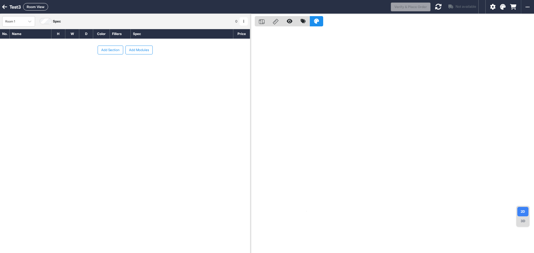
click at [118, 49] on button "Add Section" at bounding box center [111, 50] width 26 height 9
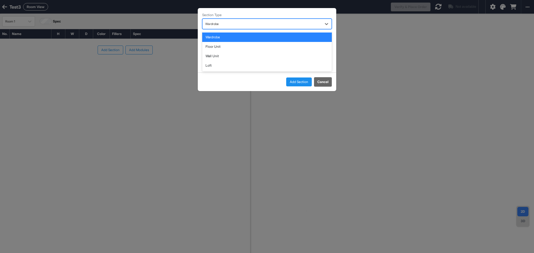
click at [241, 26] on div at bounding box center [261, 24] width 113 height 6
click at [235, 36] on div "Wardrobe" at bounding box center [267, 37] width 130 height 9
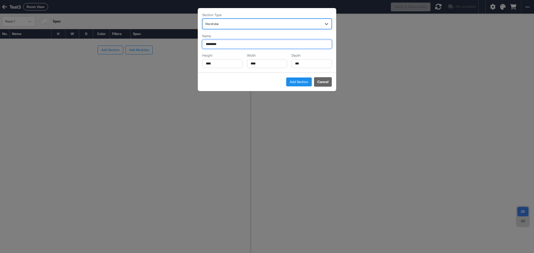
click at [240, 44] on input "********" at bounding box center [267, 44] width 130 height 9
type input "**********"
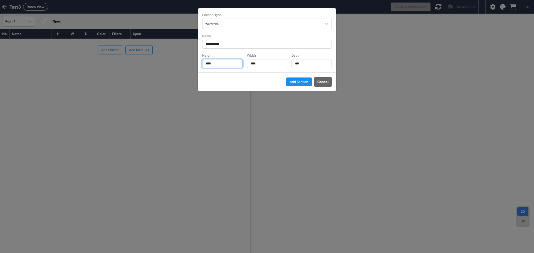
drag, startPoint x: 230, startPoint y: 65, endPoint x: 184, endPoint y: 64, distance: 45.6
click at [187, 62] on div "**********" at bounding box center [267, 126] width 534 height 253
type input "****"
drag, startPoint x: 269, startPoint y: 63, endPoint x: 221, endPoint y: 61, distance: 48.4
click at [221, 61] on div "Height **** Width **** Depth ***" at bounding box center [267, 60] width 130 height 15
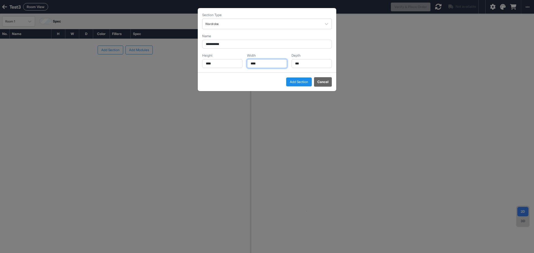
type input "****"
drag, startPoint x: 311, startPoint y: 65, endPoint x: 254, endPoint y: 60, distance: 56.9
click at [254, 60] on div "Height **** Width **** Depth ***" at bounding box center [267, 60] width 130 height 15
type input "***"
click at [303, 84] on button "Add Section" at bounding box center [299, 82] width 26 height 9
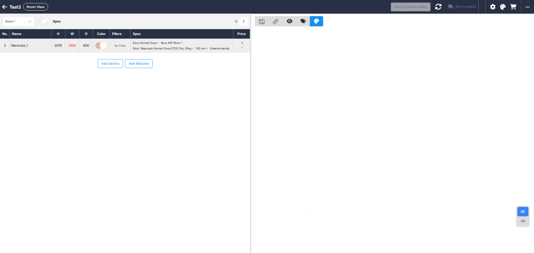
click at [112, 65] on button "Add Section" at bounding box center [111, 63] width 26 height 9
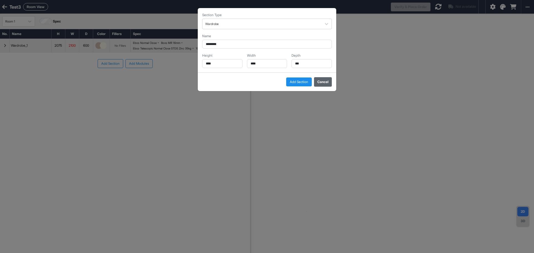
click at [317, 82] on button "Cancel" at bounding box center [323, 81] width 18 height 9
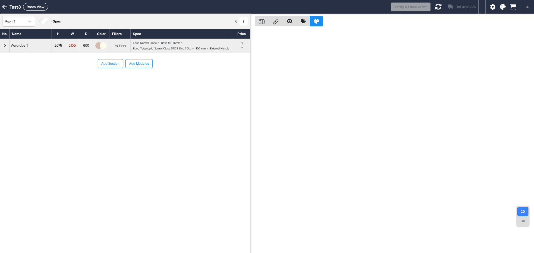
click at [144, 68] on button "Add Modules" at bounding box center [138, 63] width 27 height 9
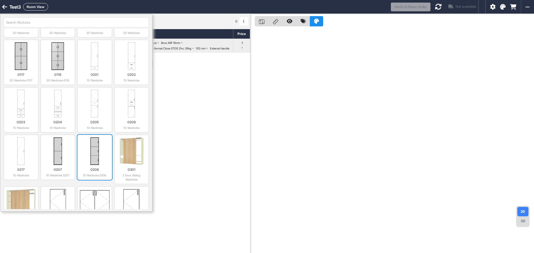
scroll to position [195, 0]
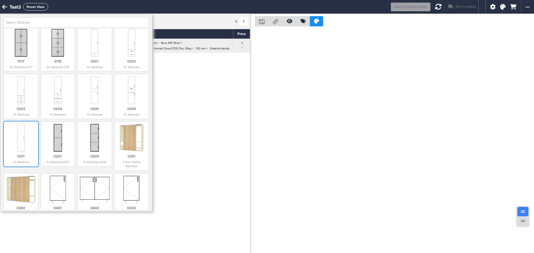
click at [12, 143] on img at bounding box center [21, 138] width 30 height 28
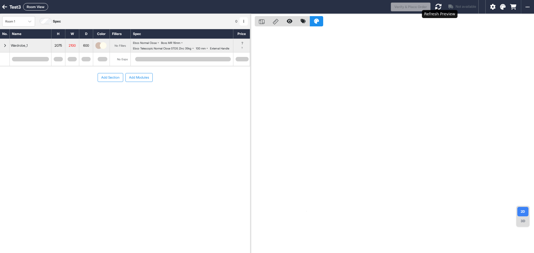
click at [436, 5] on icon at bounding box center [438, 6] width 7 height 7
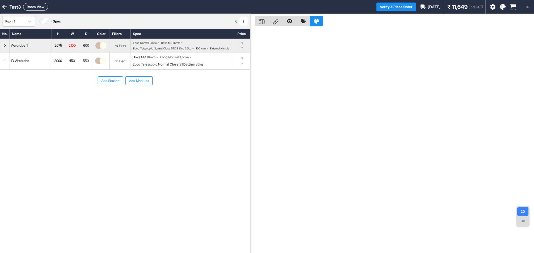
click at [66, 65] on div "450" at bounding box center [72, 60] width 14 height 7
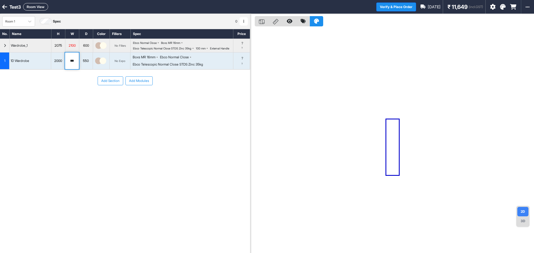
click at [57, 65] on div "2000" at bounding box center [58, 60] width 14 height 7
type input "****"
click at [90, 65] on div "550" at bounding box center [86, 60] width 14 height 7
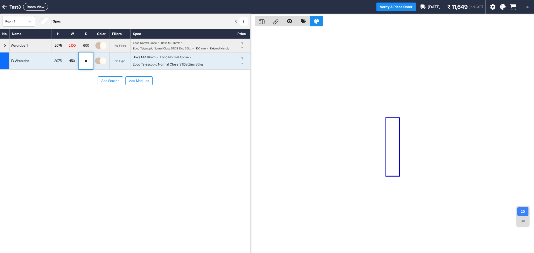
type input "*"
type input "***"
click at [121, 125] on div "Add Section Add Modules" at bounding box center [125, 98] width 250 height 56
click at [145, 85] on button "Add Modules" at bounding box center [138, 80] width 27 height 9
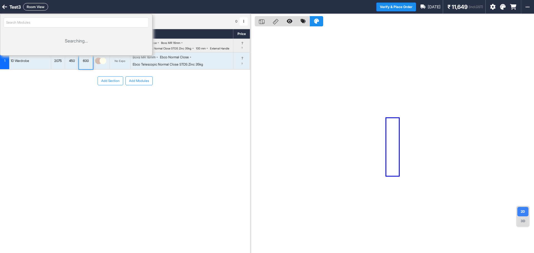
click at [32, 24] on input "search" at bounding box center [76, 23] width 145 height 10
type input "w"
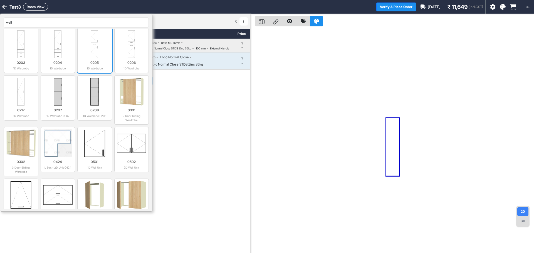
scroll to position [278, 0]
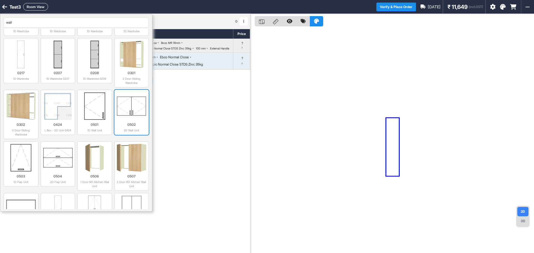
type input "wall"
click at [133, 109] on img at bounding box center [132, 106] width 30 height 28
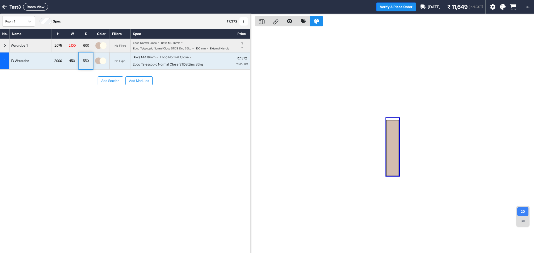
click at [131, 85] on button "Add Modules" at bounding box center [138, 80] width 27 height 9
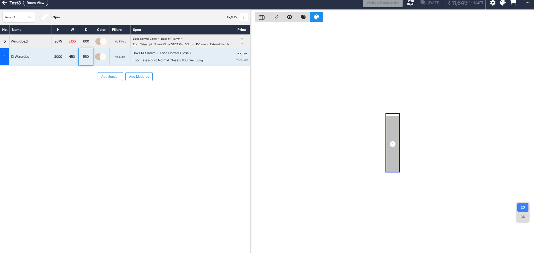
scroll to position [0, 0]
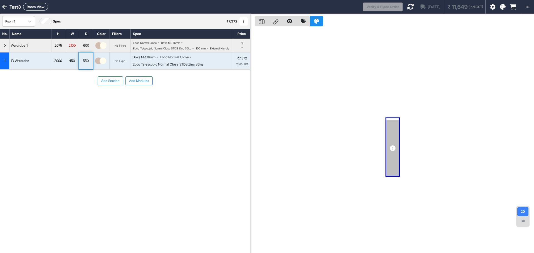
click at [133, 85] on button "Add Modules" at bounding box center [138, 80] width 27 height 9
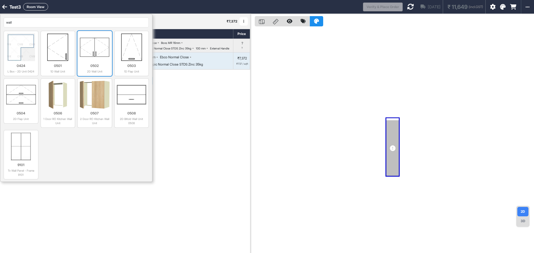
type input "wall"
click at [98, 49] on img at bounding box center [95, 47] width 30 height 28
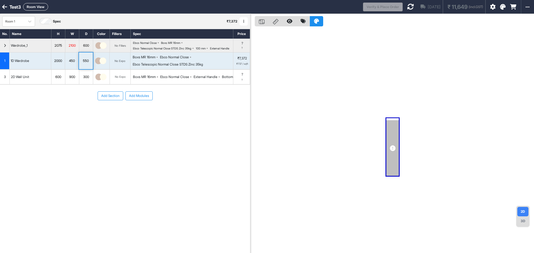
click at [83, 108] on div "Add Section Add Modules" at bounding box center [125, 113] width 250 height 56
click at [131, 100] on button "Add Modules" at bounding box center [138, 95] width 27 height 9
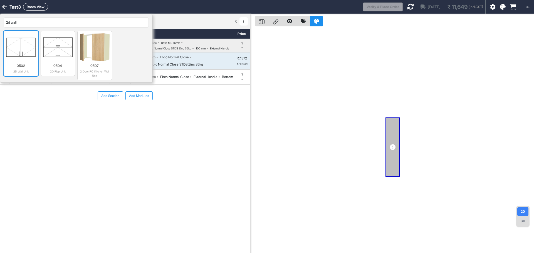
type input "2d wall"
click at [29, 56] on img at bounding box center [21, 47] width 30 height 28
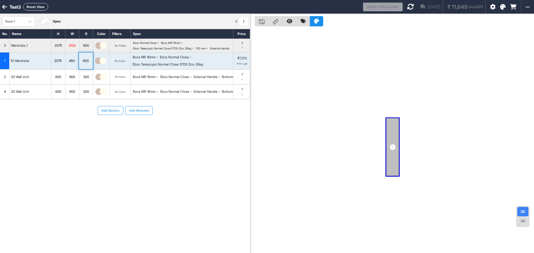
click at [143, 115] on button "Add Modules" at bounding box center [138, 110] width 27 height 9
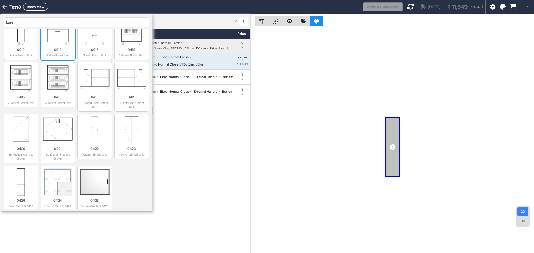
scroll to position [113, 0]
type input "base"
click at [105, 183] on img at bounding box center [95, 181] width 30 height 28
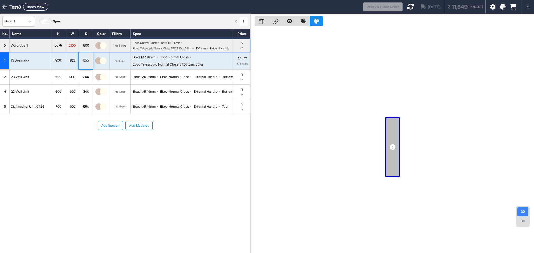
click at [3, 47] on div "button" at bounding box center [5, 45] width 10 height 13
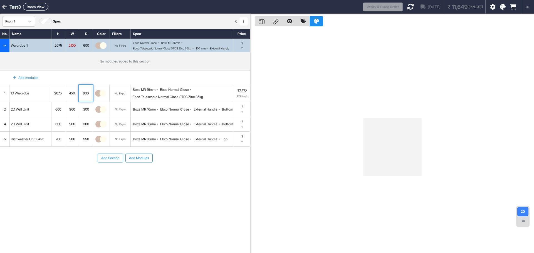
click at [4, 96] on span "1" at bounding box center [4, 93] width 1 height 5
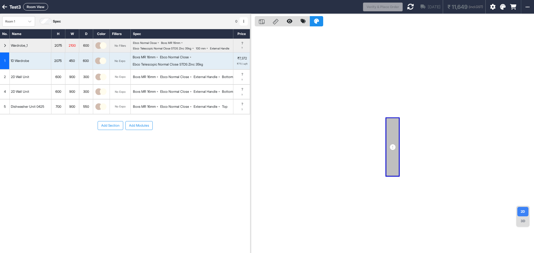
click at [7, 46] on div "button" at bounding box center [5, 45] width 10 height 13
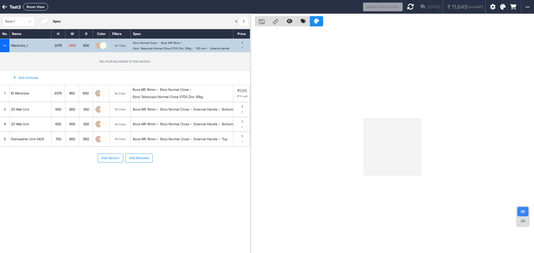
drag, startPoint x: 22, startPoint y: 100, endPoint x: 18, endPoint y: 64, distance: 35.6
click at [18, 64] on div "Wardrobe_1 2075 2100 600 No Fillers Ebco Normal Close Boxs MR 16mm Ebco Telesco…" at bounding box center [125, 93] width 250 height 108
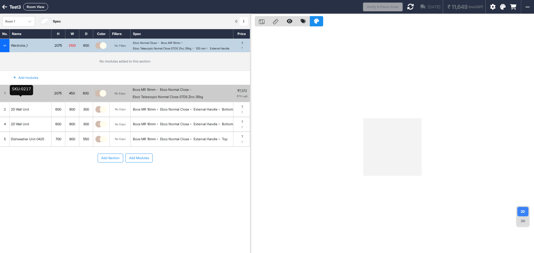
drag, startPoint x: 7, startPoint y: 101, endPoint x: 14, endPoint y: 99, distance: 7.4
click at [14, 99] on div "1 1D Wardrobe 2075 450 600 No Expo Boxs MR 16mm Ebco Normal Close Ebco Telescop…" at bounding box center [125, 93] width 250 height 17
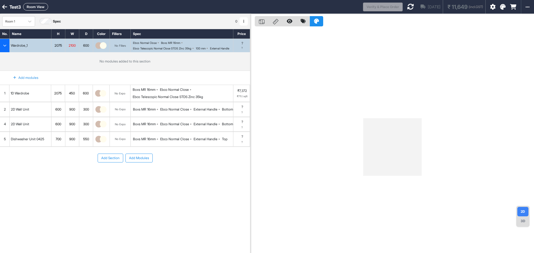
click at [20, 81] on div "Add modules" at bounding box center [23, 77] width 32 height 9
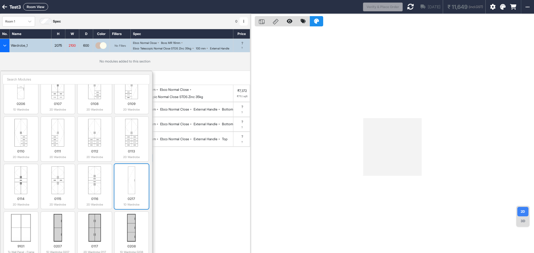
scroll to position [222, 0]
click at [129, 191] on img at bounding box center [132, 179] width 30 height 28
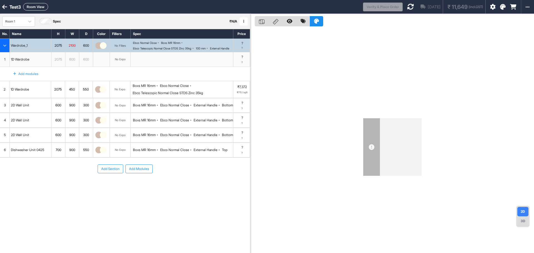
click at [34, 79] on div "Add modules" at bounding box center [23, 73] width 32 height 9
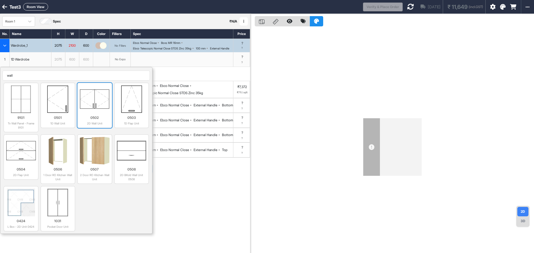
type input "wall"
click at [103, 113] on img at bounding box center [95, 99] width 30 height 28
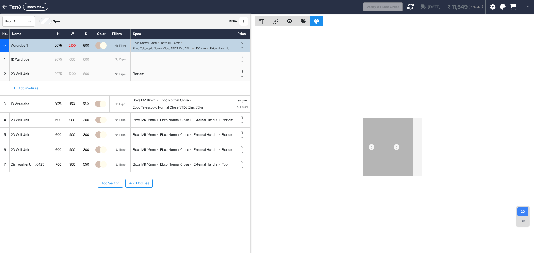
click at [17, 93] on div "Add modules" at bounding box center [23, 88] width 32 height 9
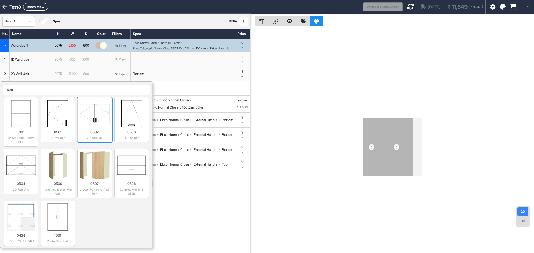
type input "wall"
click at [101, 128] on img at bounding box center [95, 114] width 30 height 28
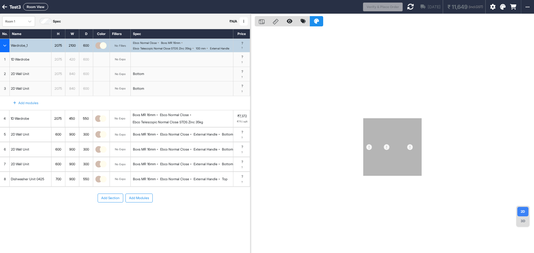
click at [22, 108] on div "Add modules" at bounding box center [23, 102] width 32 height 9
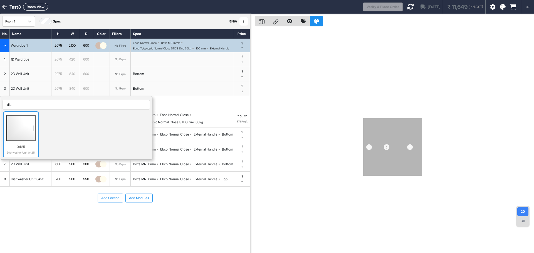
type input "dis"
click at [23, 128] on img at bounding box center [21, 129] width 30 height 28
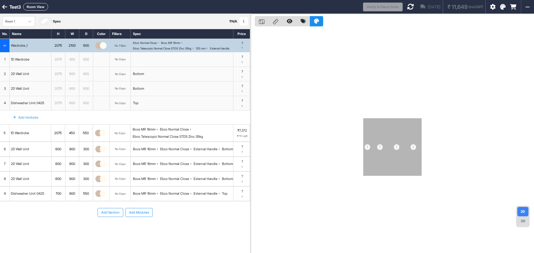
click at [30, 137] on div "1D Wardrobe" at bounding box center [19, 133] width 21 height 7
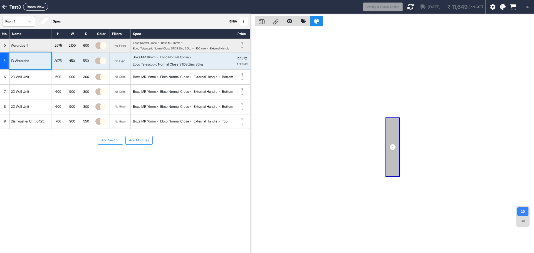
click at [246, 21] on button "button" at bounding box center [243, 21] width 8 height 8
click at [1, 69] on div "5" at bounding box center [4, 61] width 9 height 17
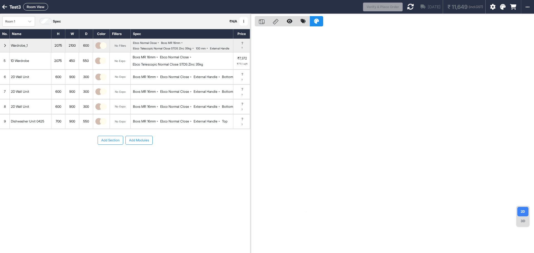
click at [1, 69] on div "5" at bounding box center [4, 61] width 9 height 17
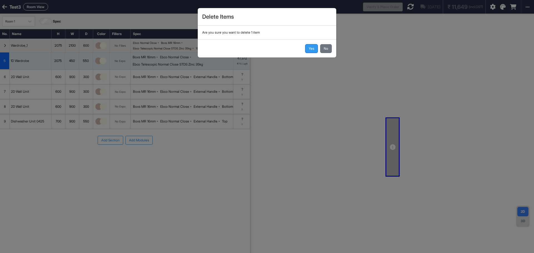
click at [311, 48] on button "Yes" at bounding box center [311, 48] width 13 height 9
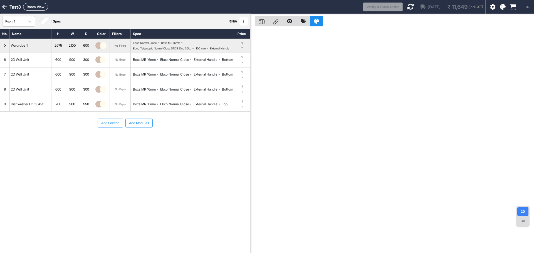
click at [3, 63] on div "6" at bounding box center [5, 60] width 10 height 14
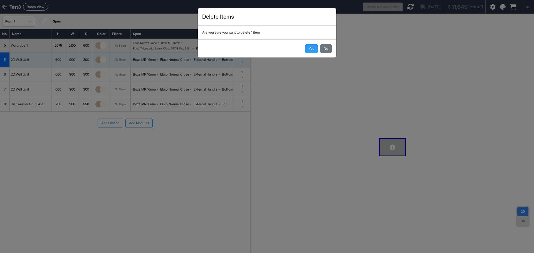
click at [316, 46] on button "Yes" at bounding box center [311, 48] width 13 height 9
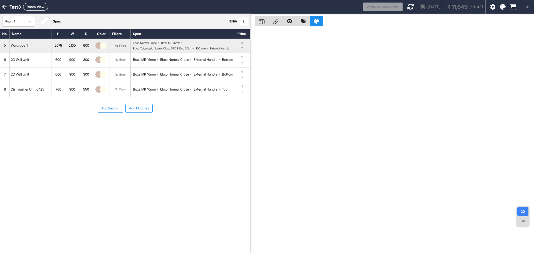
click at [3, 67] on div "6" at bounding box center [5, 60] width 10 height 14
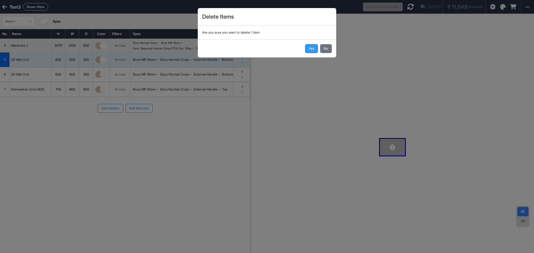
click at [309, 47] on button "Yes" at bounding box center [311, 48] width 13 height 9
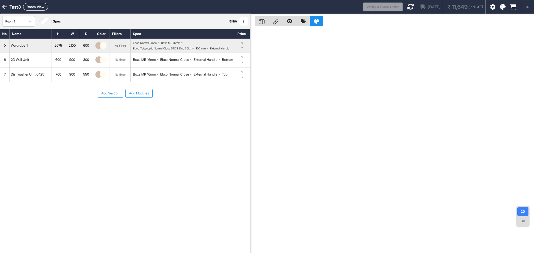
click at [0, 67] on div "6" at bounding box center [5, 60] width 10 height 14
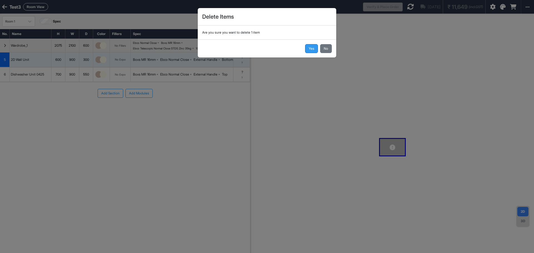
click at [311, 45] on button "Yes" at bounding box center [311, 48] width 13 height 9
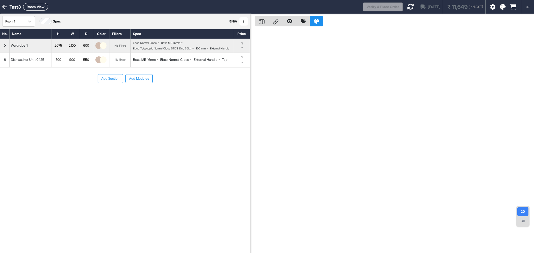
click at [1, 67] on div "6" at bounding box center [5, 60] width 10 height 14
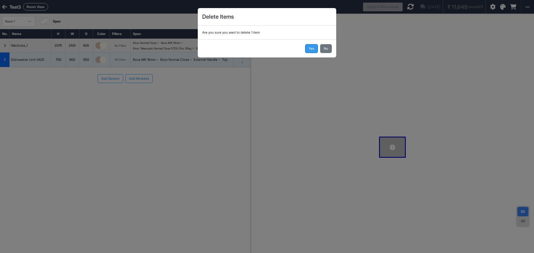
click at [317, 46] on button "Yes" at bounding box center [311, 48] width 13 height 9
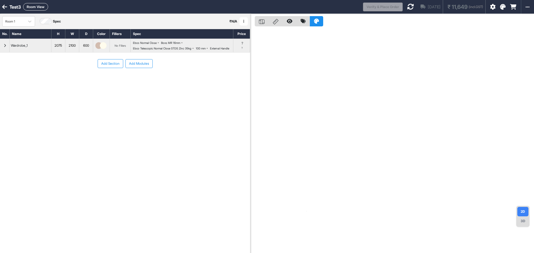
click at [3, 47] on div "button" at bounding box center [5, 45] width 10 height 13
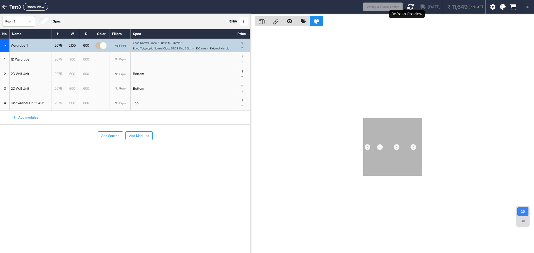
click at [407, 8] on icon at bounding box center [410, 6] width 7 height 7
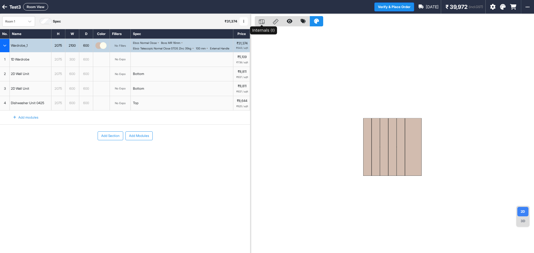
click at [258, 23] on div at bounding box center [262, 21] width 14 height 10
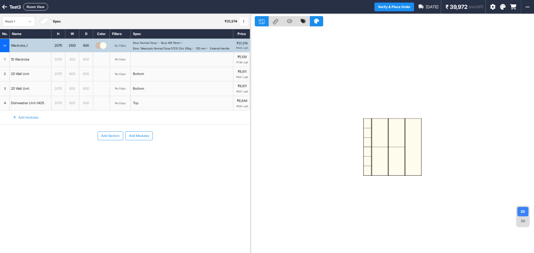
click at [524, 222] on div "3D" at bounding box center [522, 221] width 11 height 9
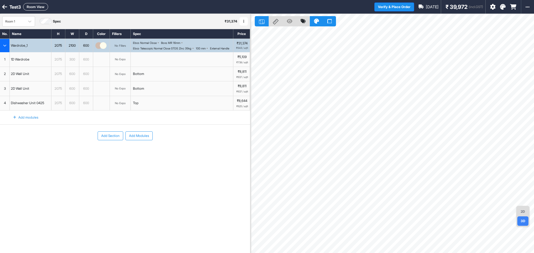
click at [260, 21] on icon at bounding box center [262, 21] width 6 height 5
click at [59, 78] on div "2075" at bounding box center [58, 73] width 14 height 7
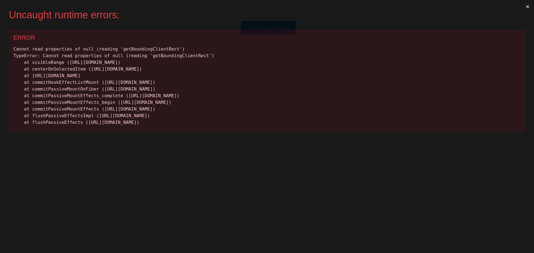
scroll to position [0, 0]
click at [526, 6] on button "×" at bounding box center [527, 6] width 13 height 13
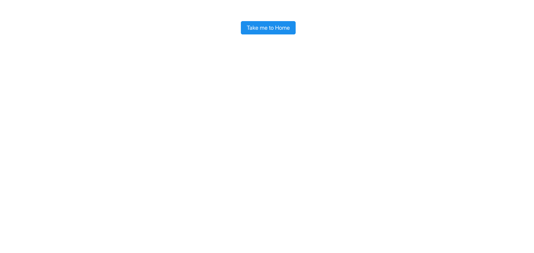
click at [251, 31] on button "Take me to Home" at bounding box center [268, 27] width 55 height 13
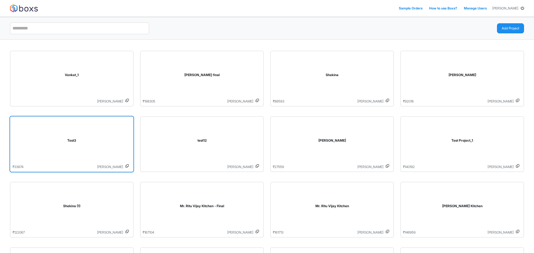
click at [126, 146] on div "Test3" at bounding box center [72, 142] width 118 height 46
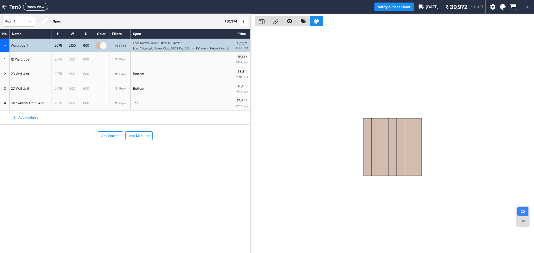
click at [59, 78] on div "2075" at bounding box center [58, 73] width 14 height 7
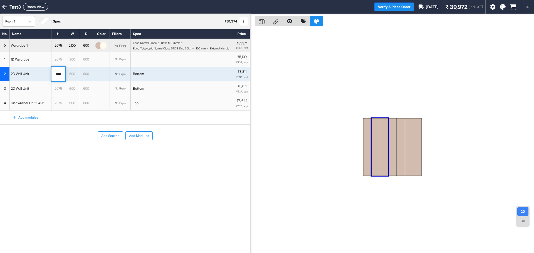
click at [59, 81] on input "****" at bounding box center [58, 74] width 14 height 14
type input "*"
type input "***"
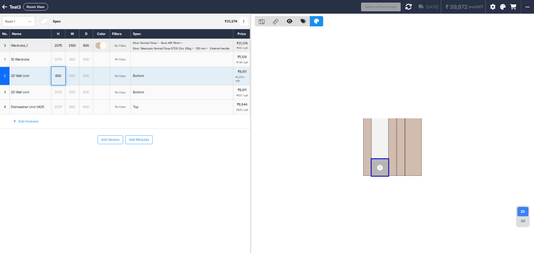
click at [74, 80] on div "600" at bounding box center [72, 75] width 14 height 7
click at [74, 80] on input "***" at bounding box center [72, 76] width 14 height 18
type input "****"
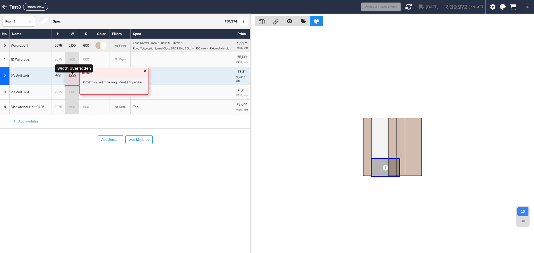
click at [76, 76] on div "Error Something went wrong. Please try again 1000" at bounding box center [72, 76] width 14 height 18
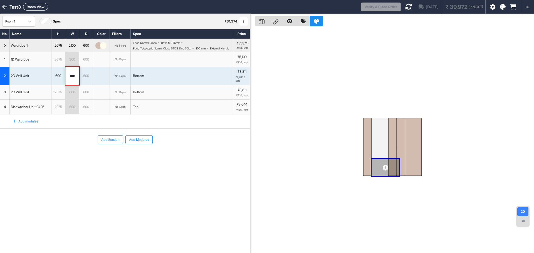
click at [73, 91] on div "600" at bounding box center [72, 92] width 14 height 14
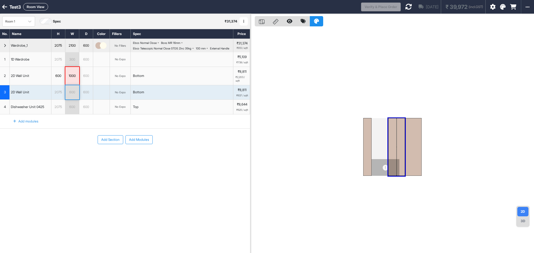
click at [71, 96] on div "600" at bounding box center [72, 92] width 14 height 7
click at [70, 97] on input "***" at bounding box center [72, 92] width 14 height 14
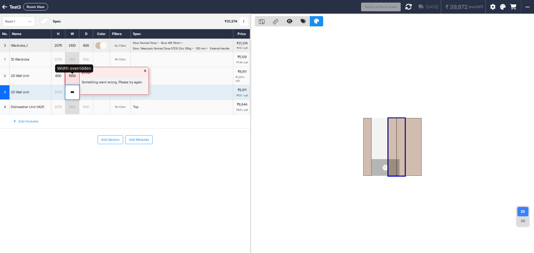
click at [73, 80] on div "1000" at bounding box center [72, 75] width 14 height 7
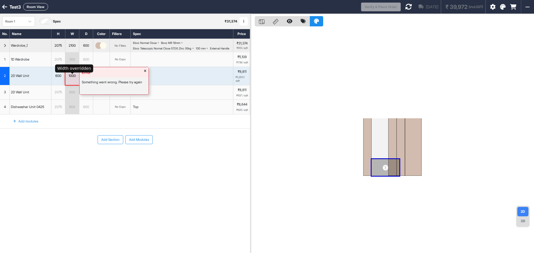
click at [73, 80] on div "1000" at bounding box center [72, 75] width 14 height 7
click at [73, 81] on input "****" at bounding box center [72, 76] width 14 height 18
type input "*"
type input "***"
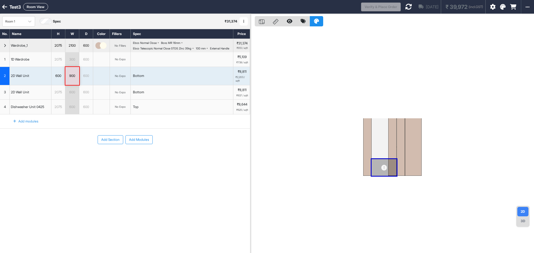
click at [76, 106] on div "600" at bounding box center [72, 107] width 14 height 14
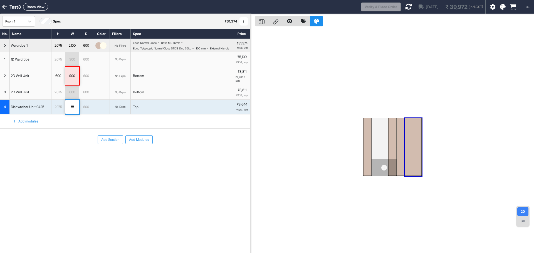
click at [71, 96] on div "600" at bounding box center [72, 92] width 14 height 7
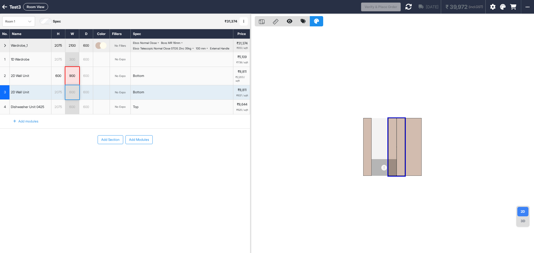
click at [71, 96] on div "600" at bounding box center [72, 92] width 14 height 7
type input "*"
type input "***"
click at [56, 96] on div "2075" at bounding box center [58, 92] width 14 height 7
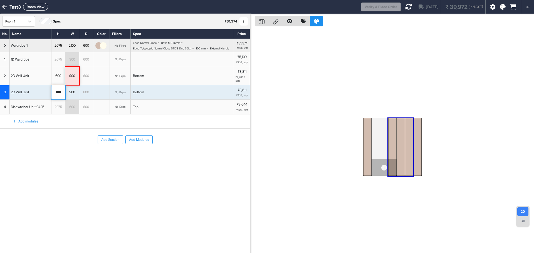
click at [56, 98] on input "****" at bounding box center [58, 92] width 14 height 14
type input "*"
type input "***"
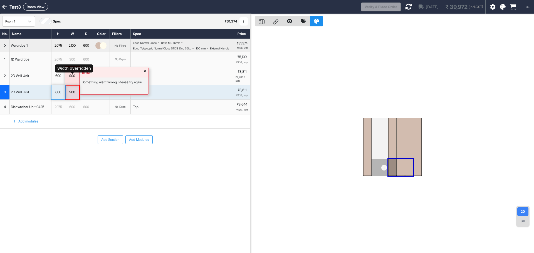
click at [85, 78] on div "Error" at bounding box center [114, 72] width 69 height 10
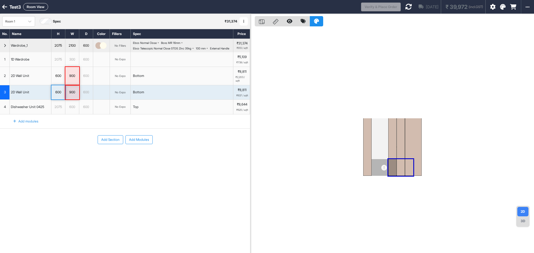
click at [104, 180] on div "Add Section Add Modules" at bounding box center [125, 157] width 250 height 56
click at [81, 80] on div "600" at bounding box center [86, 75] width 14 height 7
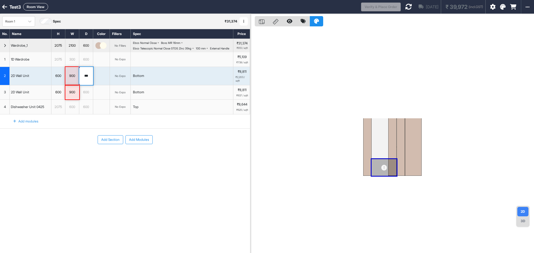
click at [81, 80] on input "***" at bounding box center [86, 76] width 14 height 18
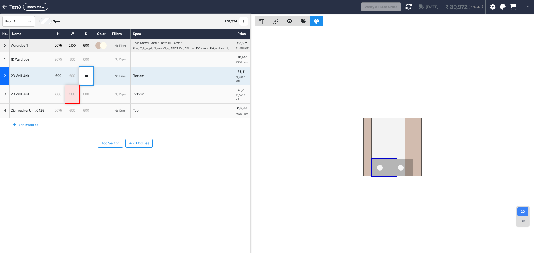
click at [81, 80] on input "***" at bounding box center [86, 76] width 14 height 18
type input "***"
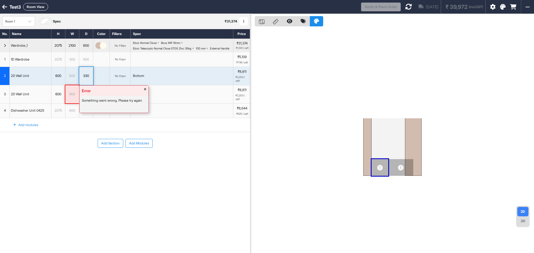
click at [72, 98] on div "900" at bounding box center [72, 94] width 14 height 7
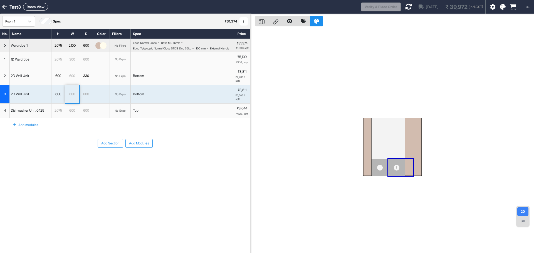
click at [87, 97] on div "600" at bounding box center [86, 94] width 14 height 7
click at [85, 98] on input "***" at bounding box center [86, 94] width 14 height 18
type input "***"
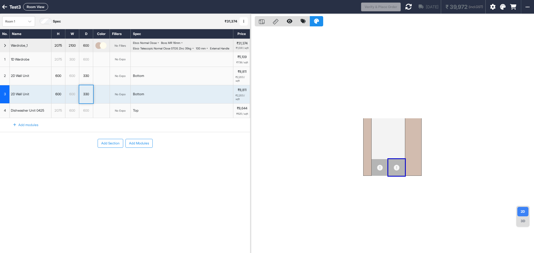
click at [57, 158] on div "Add Section Add Modules" at bounding box center [125, 160] width 250 height 56
click at [405, 7] on icon at bounding box center [408, 6] width 7 height 7
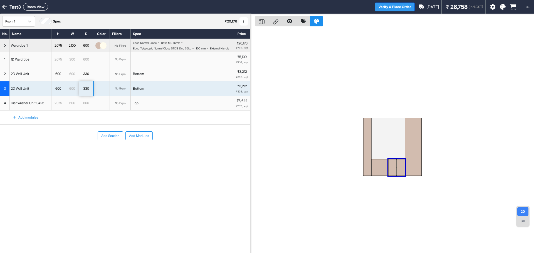
click at [400, 5] on button "Verify & Place Order" at bounding box center [395, 7] width 40 height 9
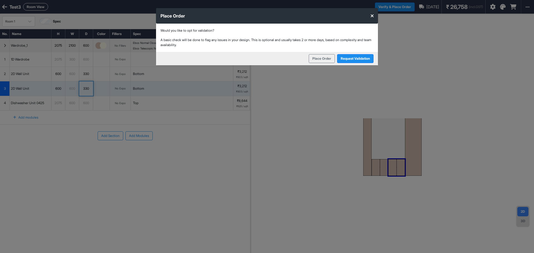
click at [373, 15] on icon at bounding box center [372, 16] width 3 height 4
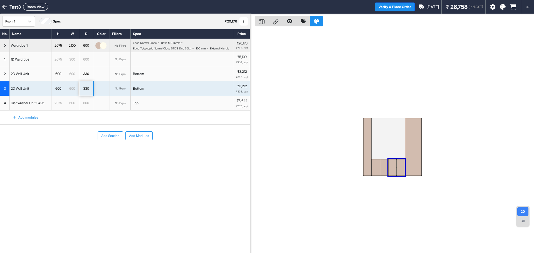
click at [107, 164] on div "Add Section Add Modules" at bounding box center [125, 153] width 250 height 56
click at [53, 106] on div "2075" at bounding box center [58, 103] width 14 height 7
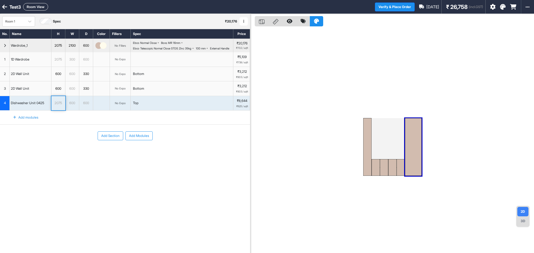
click at [53, 106] on div "2075" at bounding box center [58, 103] width 14 height 7
click at [55, 107] on input "****" at bounding box center [58, 103] width 14 height 14
type input "***"
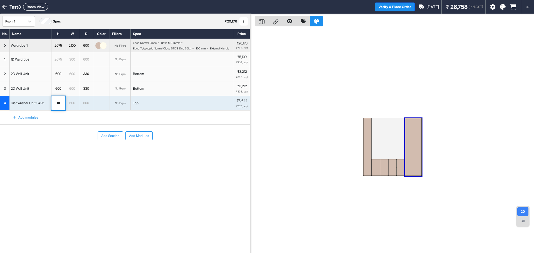
click at [72, 107] on div "600" at bounding box center [72, 103] width 14 height 7
click at [72, 109] on input "***" at bounding box center [72, 103] width 14 height 14
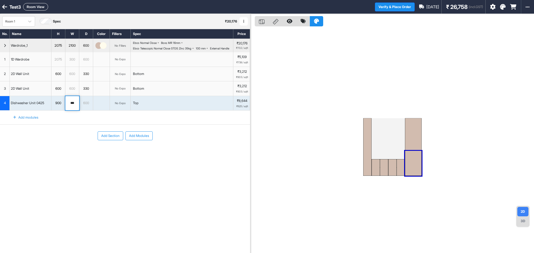
type input "***"
click at [62, 155] on div "Add Section Add Modules" at bounding box center [125, 153] width 250 height 56
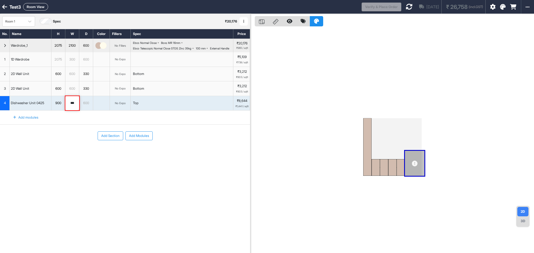
click at [382, 165] on div at bounding box center [384, 167] width 8 height 17
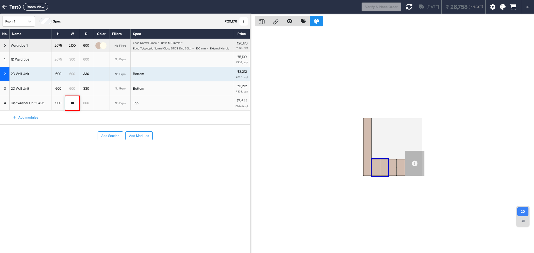
drag, startPoint x: 384, startPoint y: 167, endPoint x: 385, endPoint y: 131, distance: 36.2
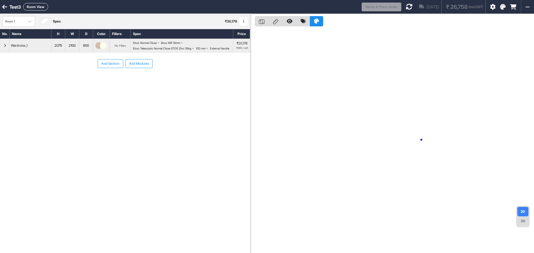
click at [421, 140] on div at bounding box center [392, 140] width 284 height 253
click at [3, 46] on div "button" at bounding box center [5, 45] width 10 height 13
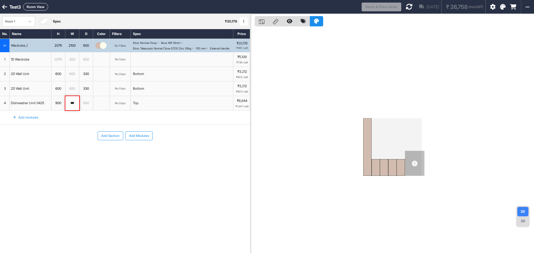
click at [70, 63] on div "300" at bounding box center [72, 59] width 14 height 7
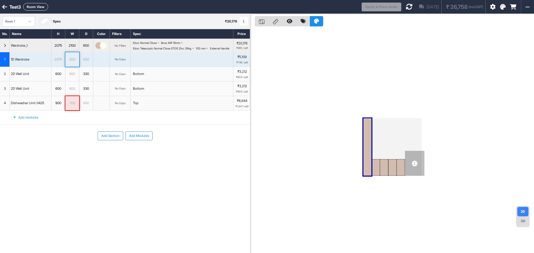
click at [70, 63] on div "300" at bounding box center [72, 59] width 14 height 7
click at [70, 64] on input "***" at bounding box center [72, 59] width 14 height 14
type input "***"
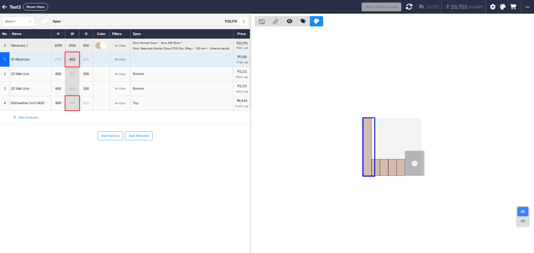
click at [156, 96] on div "Bottom" at bounding box center [182, 88] width 103 height 14
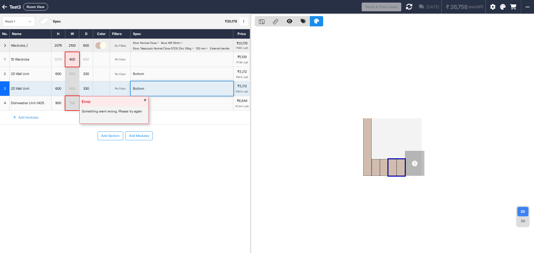
click at [76, 107] on div "700" at bounding box center [72, 103] width 14 height 7
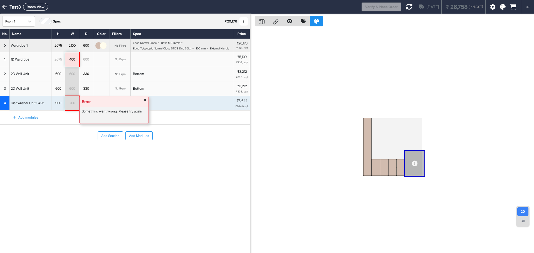
click at [76, 107] on div "700" at bounding box center [72, 103] width 14 height 7
click at [76, 110] on input "***" at bounding box center [72, 103] width 14 height 14
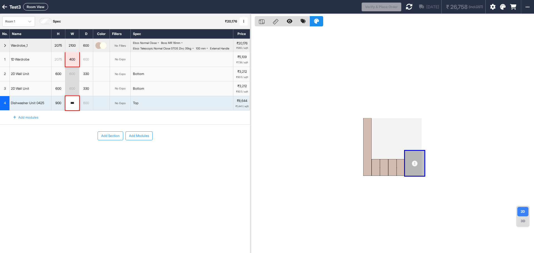
click at [61, 46] on div "2075" at bounding box center [58, 46] width 14 height 6
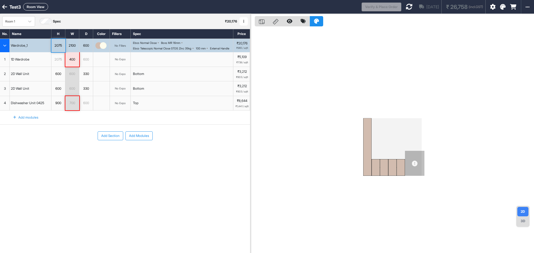
click at [56, 49] on div "2075" at bounding box center [58, 46] width 14 height 6
click at [56, 49] on input "****" at bounding box center [58, 45] width 14 height 13
type input "***"
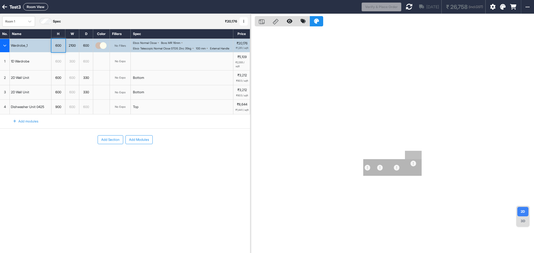
click at [4, 64] on span "1" at bounding box center [4, 61] width 1 height 5
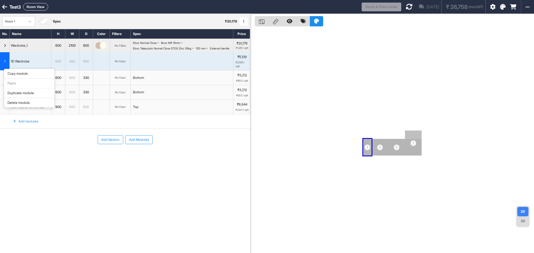
click at [20, 101] on div "Delete module" at bounding box center [29, 103] width 50 height 10
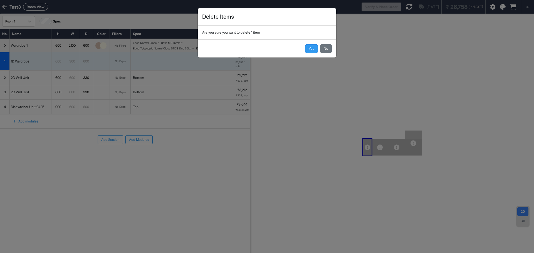
click at [313, 46] on button "Yes" at bounding box center [311, 48] width 13 height 9
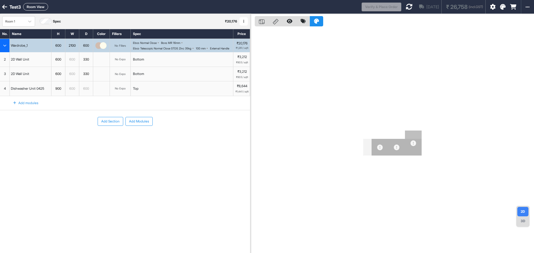
click at [7, 95] on div "4" at bounding box center [5, 88] width 10 height 14
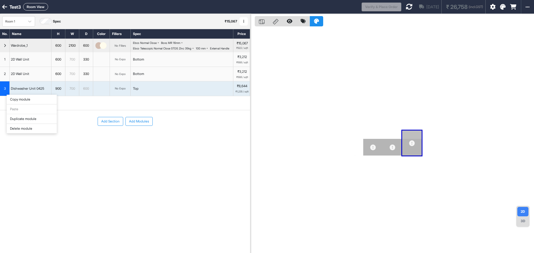
click at [37, 127] on div "Delete module" at bounding box center [32, 129] width 50 height 10
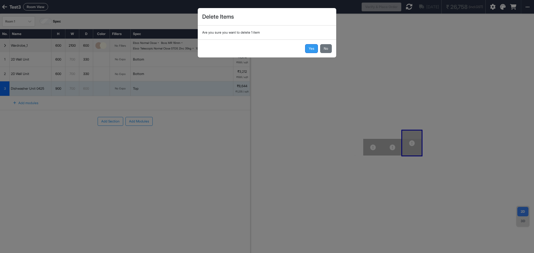
click at [310, 50] on button "Yes" at bounding box center [311, 48] width 13 height 9
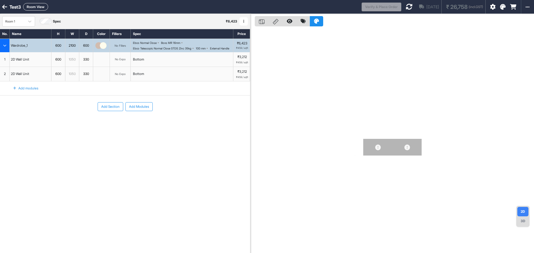
click at [111, 67] on div "No Expo" at bounding box center [120, 59] width 21 height 14
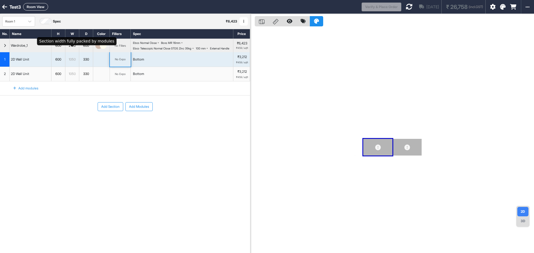
click at [72, 49] on div "2100" at bounding box center [72, 46] width 14 height 6
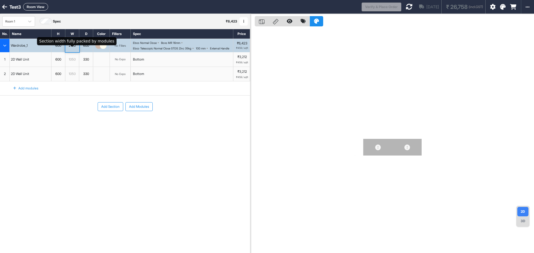
click at [72, 49] on div "2100" at bounding box center [72, 46] width 14 height 6
click at [72, 49] on input "****" at bounding box center [72, 45] width 14 height 13
type input "****"
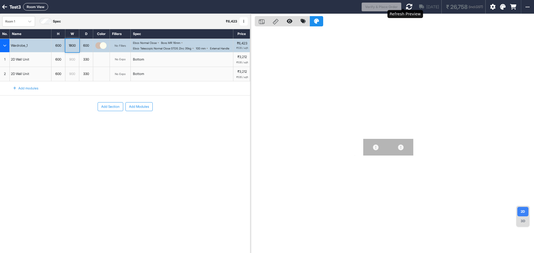
click at [406, 5] on icon at bounding box center [409, 6] width 7 height 7
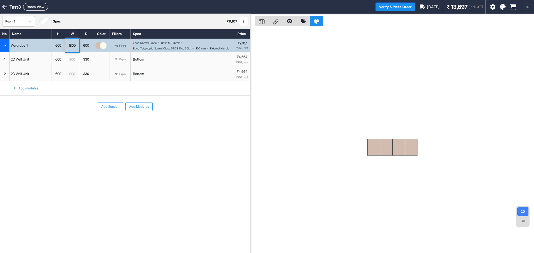
click at [173, 47] on div "Ebco Telescopic Normal Close STDS Zinc 35kg" at bounding box center [162, 48] width 58 height 3
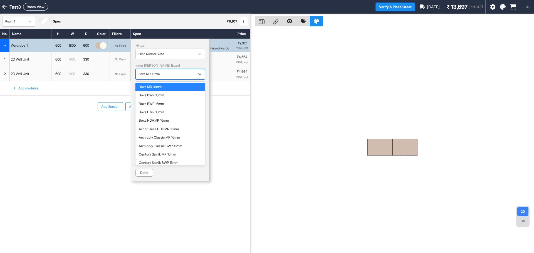
click at [175, 75] on div "button" at bounding box center [164, 74] width 53 height 5
click at [167, 105] on div "Boxs BWP 16mm" at bounding box center [170, 104] width 63 height 4
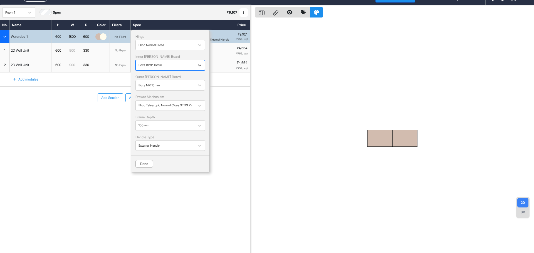
scroll to position [14, 0]
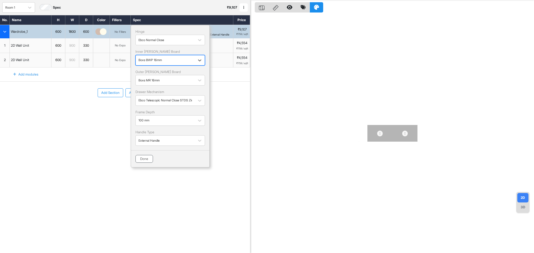
click at [139, 161] on button "Done" at bounding box center [144, 159] width 18 height 8
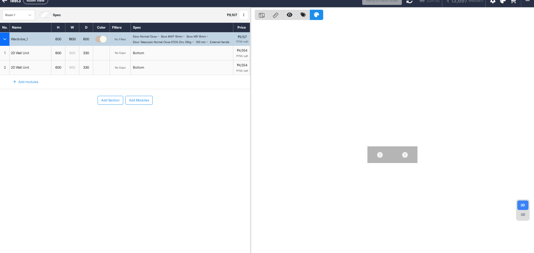
scroll to position [0, 0]
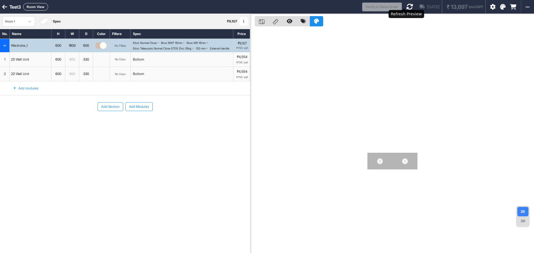
click at [407, 7] on icon at bounding box center [409, 6] width 7 height 7
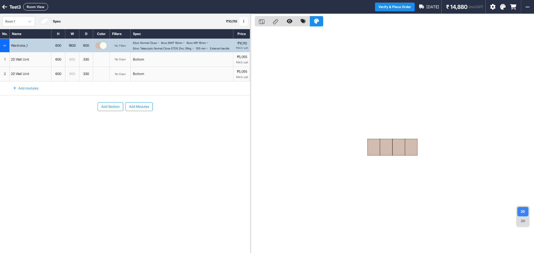
drag, startPoint x: 95, startPoint y: 49, endPoint x: 98, endPoint y: 48, distance: 3.2
click at [97, 49] on div "button" at bounding box center [101, 45] width 17 height 13
click at [98, 48] on img "button" at bounding box center [98, 45] width 7 height 7
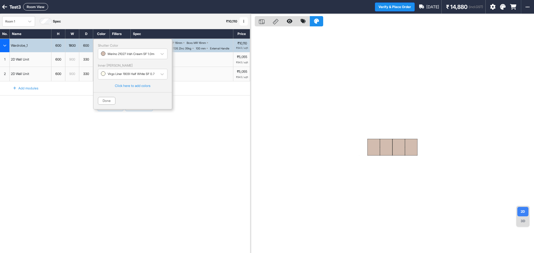
click at [98, 48] on div "Shutter Color Merino 21027 Irish Cream SF 1.0mm" at bounding box center [133, 52] width 70 height 16
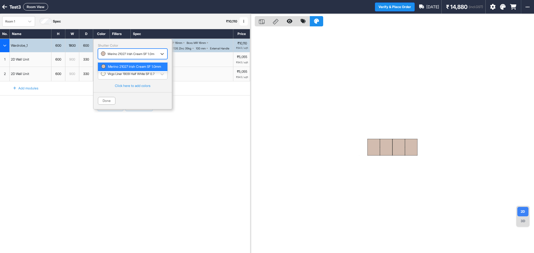
click at [128, 54] on div "button" at bounding box center [127, 53] width 53 height 5
click at [151, 53] on div "button" at bounding box center [127, 53] width 53 height 5
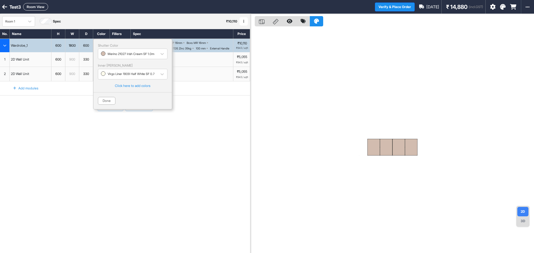
click at [137, 87] on div "Click here to add colors" at bounding box center [133, 86] width 70 height 4
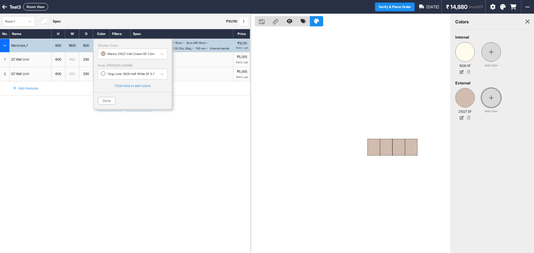
click at [495, 98] on div at bounding box center [490, 97] width 19 height 19
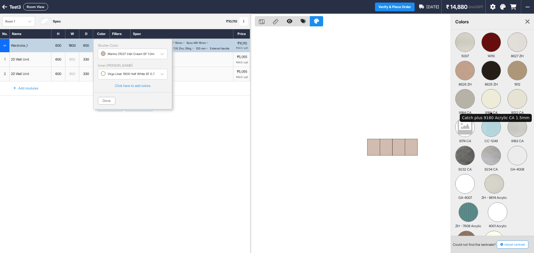
scroll to position [83, 0]
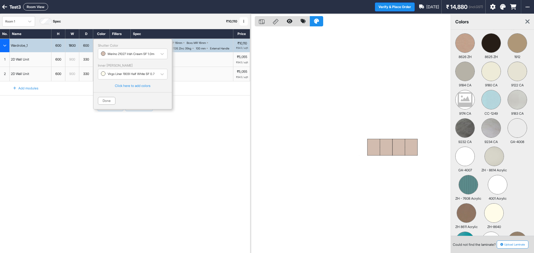
type input "*******"
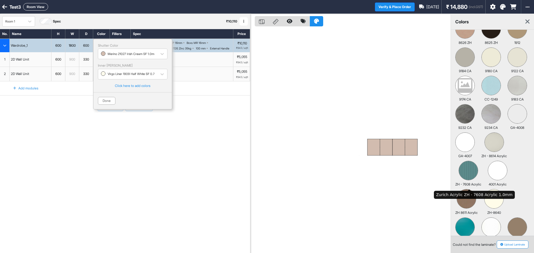
scroll to position [111, 0]
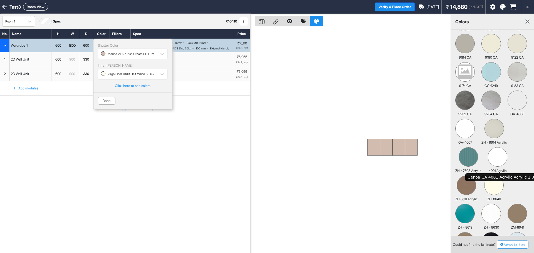
click at [498, 159] on img at bounding box center [497, 157] width 19 height 19
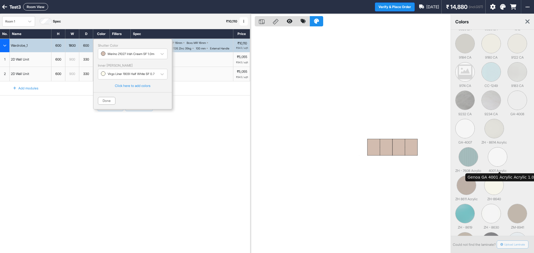
click at [498, 159] on img at bounding box center [497, 157] width 19 height 19
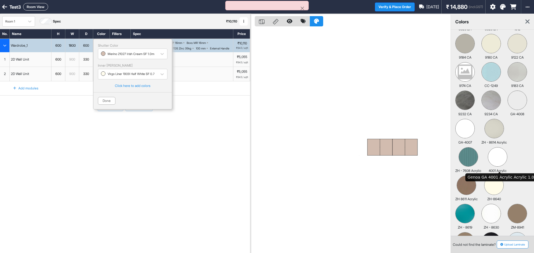
click at [504, 156] on img at bounding box center [497, 157] width 19 height 19
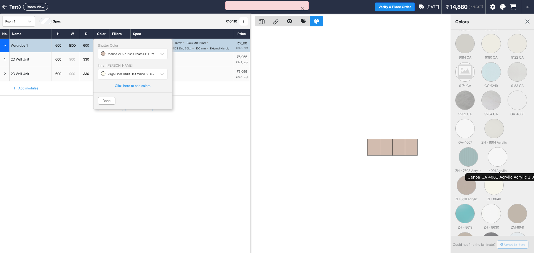
scroll to position [0, 0]
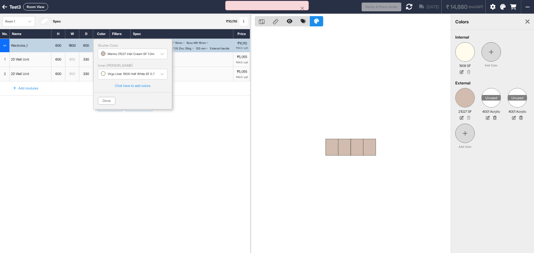
click at [531, 24] on div "colors" at bounding box center [492, 22] width 83 height 16
click at [131, 50] on div "Merino 21027 Irish Cream SF 1.0mm" at bounding box center [127, 54] width 59 height 8
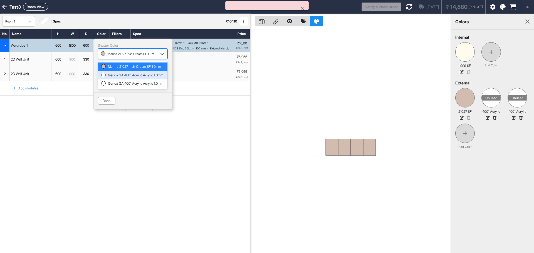
click at [128, 77] on div "Genoa GA 4001 Acrylic Acrylic 1.0mm" at bounding box center [132, 75] width 63 height 4
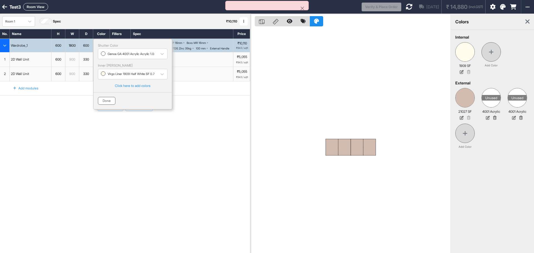
click at [106, 99] on button "Done" at bounding box center [107, 101] width 18 height 8
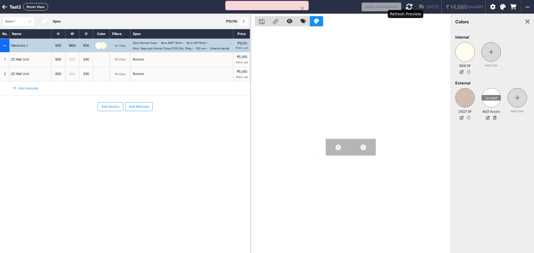
click at [406, 4] on icon at bounding box center [409, 6] width 7 height 7
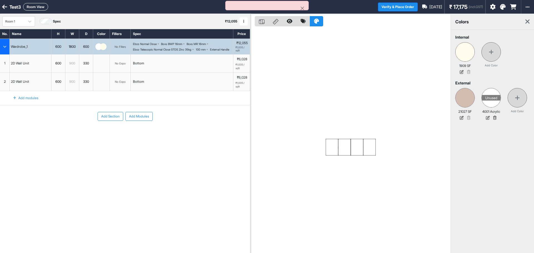
click at [527, 20] on icon at bounding box center [527, 21] width 4 height 7
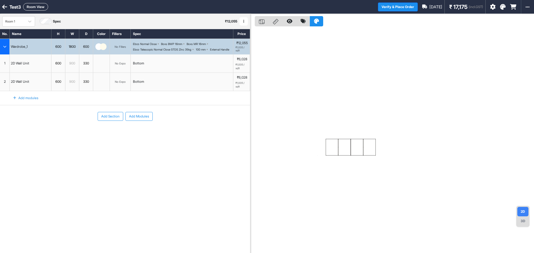
click at [524, 222] on div "3D" at bounding box center [522, 221] width 11 height 9
click at [262, 19] on div at bounding box center [262, 21] width 14 height 10
click at [259, 21] on icon at bounding box center [262, 21] width 6 height 5
click at [13, 101] on div "Add modules" at bounding box center [23, 97] width 32 height 9
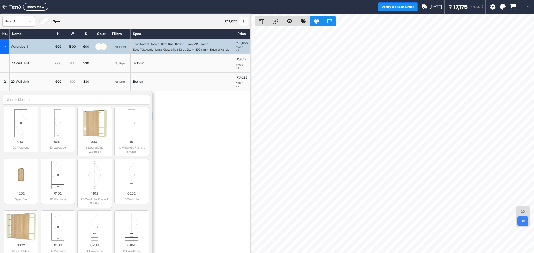
click at [222, 145] on div "Add Section Add Modules" at bounding box center [125, 133] width 250 height 56
click at [185, 140] on div "Add Section Add Modules" at bounding box center [125, 133] width 250 height 56
click at [63, 141] on div "0201 1D Wardrobe" at bounding box center [58, 143] width 30 height 13
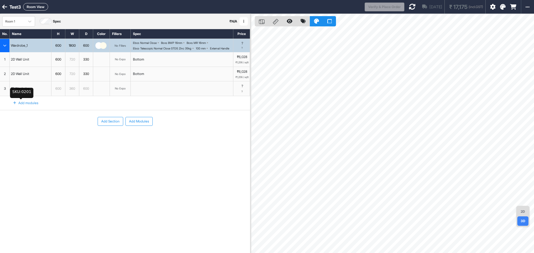
click at [17, 92] on div "1D Wardrobe" at bounding box center [20, 88] width 21 height 7
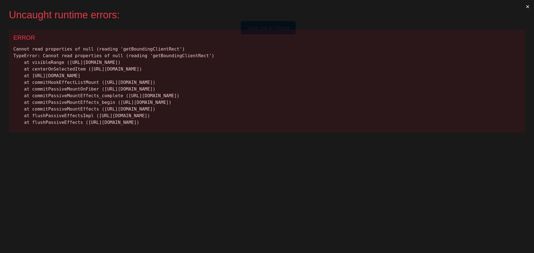
click at [278, 70] on div "Cannot read properties of null (reading 'getBoundingClientRect') TypeError: Can…" at bounding box center [266, 86] width 507 height 80
click at [526, 6] on button "×" at bounding box center [527, 6] width 13 height 13
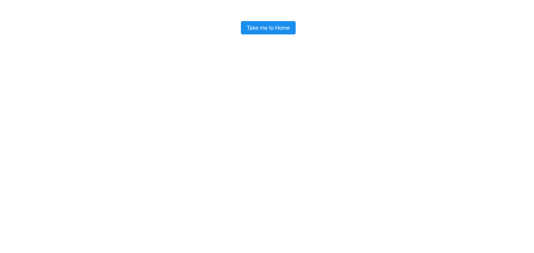
click at [273, 23] on button "Take me to Home" at bounding box center [268, 27] width 55 height 13
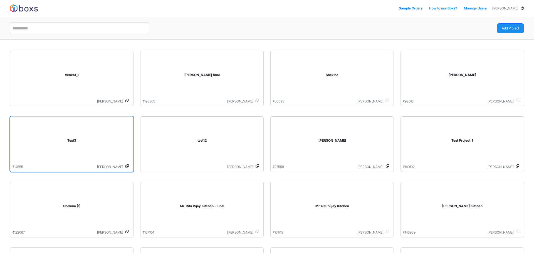
click at [79, 157] on div "Test3" at bounding box center [72, 142] width 118 height 46
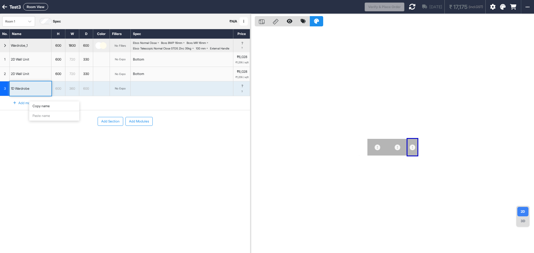
click at [5, 91] on span "3" at bounding box center [5, 88] width 2 height 5
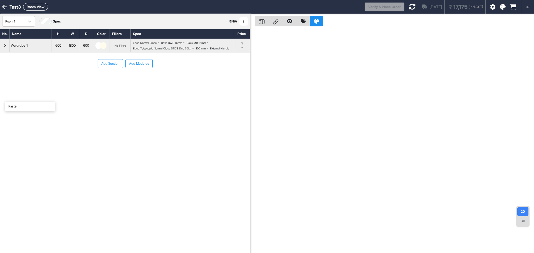
click at [7, 44] on div "button" at bounding box center [5, 45] width 10 height 13
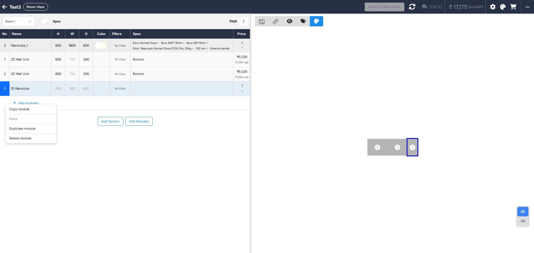
click at [26, 139] on div "Delete module" at bounding box center [31, 139] width 50 height 10
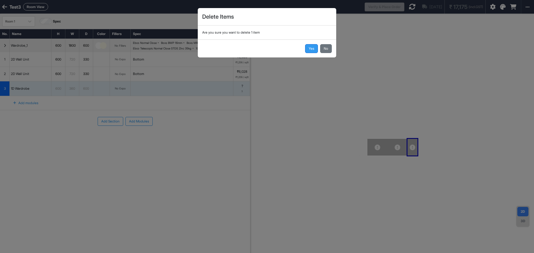
click at [309, 48] on button "Yes" at bounding box center [311, 48] width 13 height 9
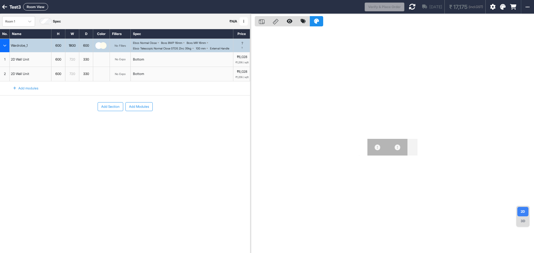
click at [110, 124] on div "Add Section Add Modules" at bounding box center [125, 124] width 250 height 56
click at [112, 111] on button "Add Section" at bounding box center [111, 106] width 26 height 9
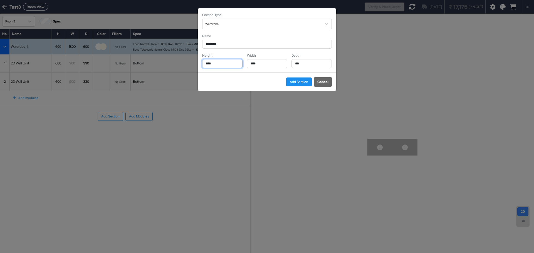
drag, startPoint x: 224, startPoint y: 64, endPoint x: 172, endPoint y: 65, distance: 51.4
click at [173, 65] on div "Section Type Wardrobe Name ******** Height **** Width **** Depth *** Add Sectio…" at bounding box center [267, 126] width 534 height 253
type input "****"
drag, startPoint x: 266, startPoint y: 61, endPoint x: 192, endPoint y: 55, distance: 74.5
click at [192, 55] on div "Section Type Wardrobe Name ******** Height **** Width **** Depth *** Add Sectio…" at bounding box center [267, 126] width 534 height 253
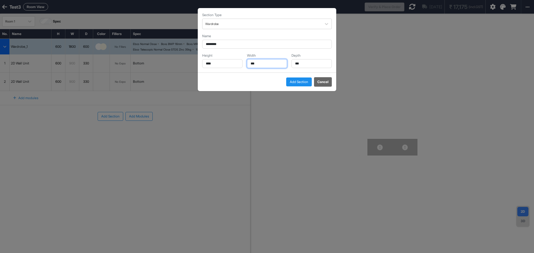
type input "***"
drag, startPoint x: 314, startPoint y: 63, endPoint x: 241, endPoint y: 62, distance: 72.9
click at [243, 63] on div "Height **** Width *** Depth ***" at bounding box center [267, 60] width 130 height 15
type input "***"
click at [291, 81] on button "Add Section" at bounding box center [299, 82] width 26 height 9
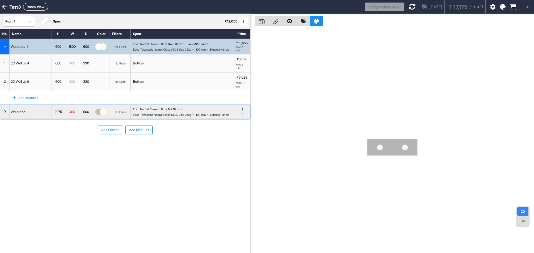
click at [3, 115] on div "button" at bounding box center [5, 111] width 10 height 13
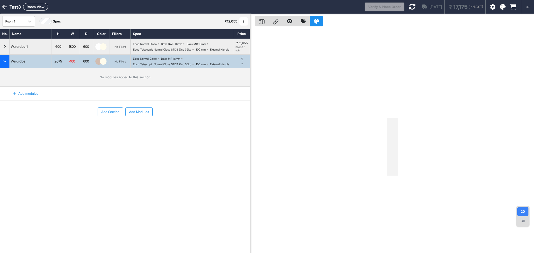
click at [21, 98] on div "Add modules" at bounding box center [25, 94] width 51 height 14
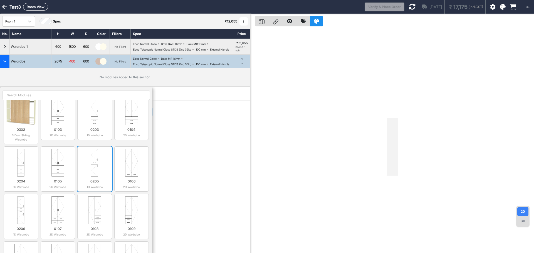
scroll to position [83, 0]
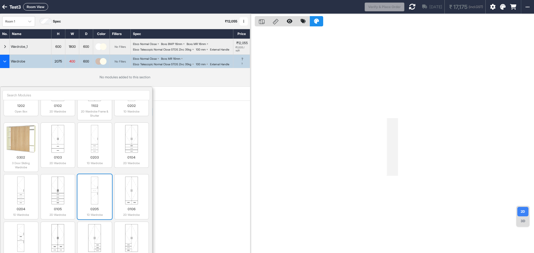
click at [101, 139] on img at bounding box center [95, 139] width 30 height 28
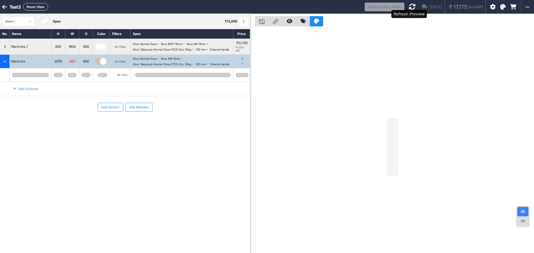
click at [409, 5] on icon at bounding box center [412, 6] width 7 height 7
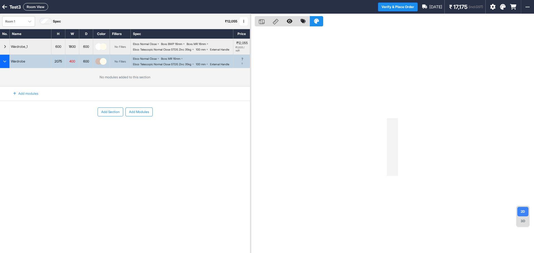
click at [2, 64] on div "button" at bounding box center [5, 61] width 10 height 13
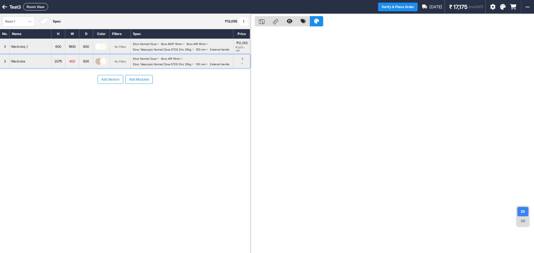
click at [2, 64] on div "button" at bounding box center [5, 61] width 10 height 13
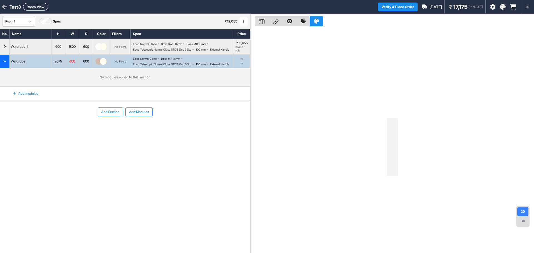
click at [25, 98] on div "Add modules" at bounding box center [23, 93] width 32 height 9
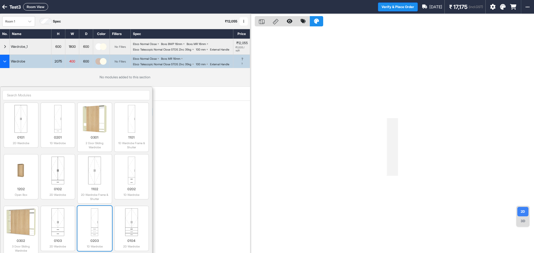
scroll to position [28, 0]
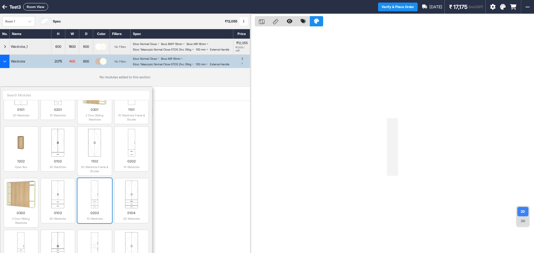
click at [96, 209] on img at bounding box center [95, 195] width 30 height 28
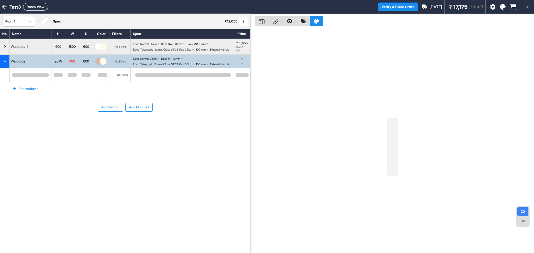
click at [188, 82] on div at bounding box center [182, 74] width 103 height 13
click at [189, 77] on div at bounding box center [183, 75] width 96 height 4
click at [188, 77] on div at bounding box center [183, 75] width 96 height 4
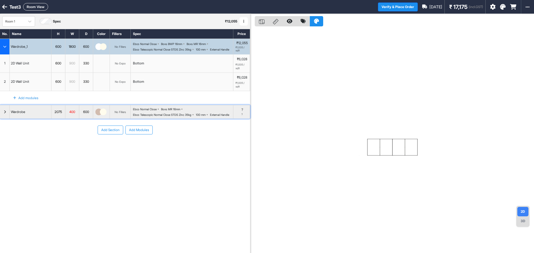
click at [8, 115] on div "button" at bounding box center [5, 111] width 10 height 13
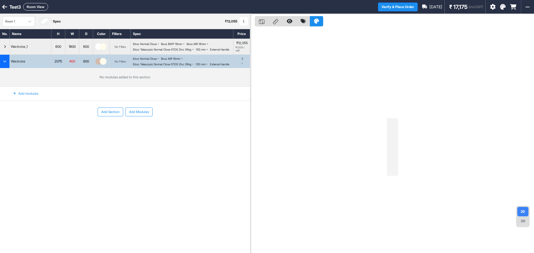
click at [18, 98] on div "Add modules" at bounding box center [23, 93] width 32 height 9
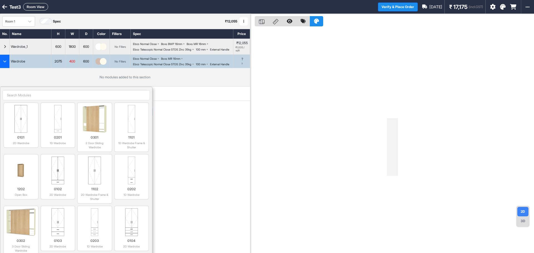
scroll to position [83, 0]
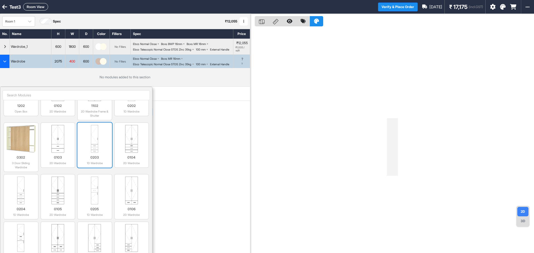
click at [100, 145] on img at bounding box center [95, 139] width 30 height 28
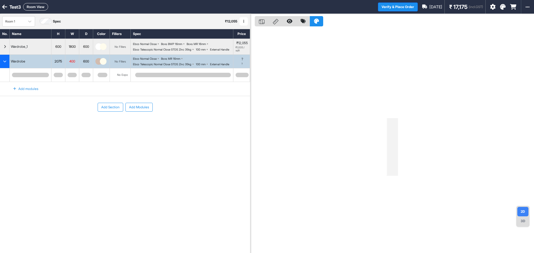
click at [100, 145] on div "Add Section Add Modules" at bounding box center [125, 124] width 250 height 56
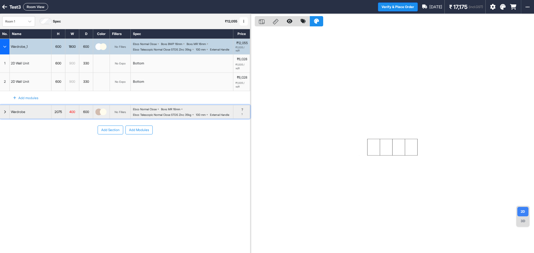
click at [6, 116] on div "button" at bounding box center [5, 111] width 10 height 13
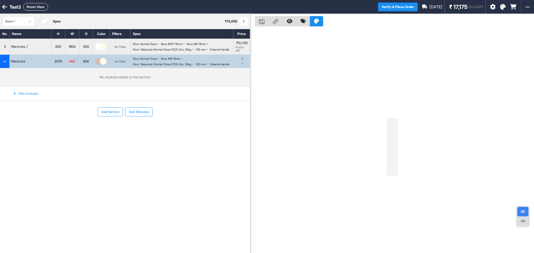
click at [34, 98] on div "Add modules" at bounding box center [23, 93] width 32 height 9
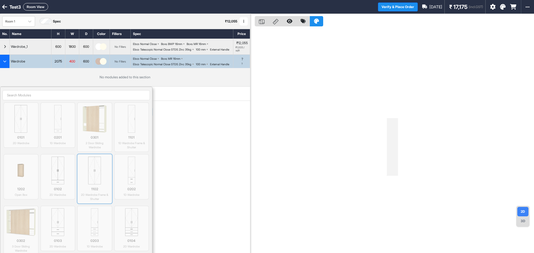
scroll to position [56, 0]
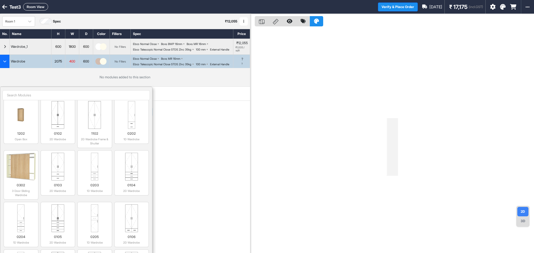
click at [8, 65] on div "button" at bounding box center [5, 61] width 10 height 13
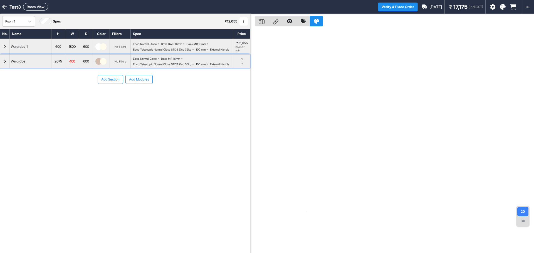
click at [8, 65] on div "button" at bounding box center [5, 61] width 10 height 13
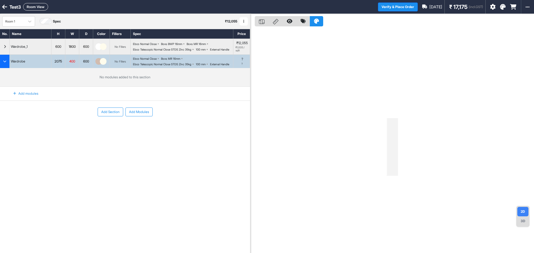
click at [34, 98] on div "Add modules" at bounding box center [23, 93] width 32 height 9
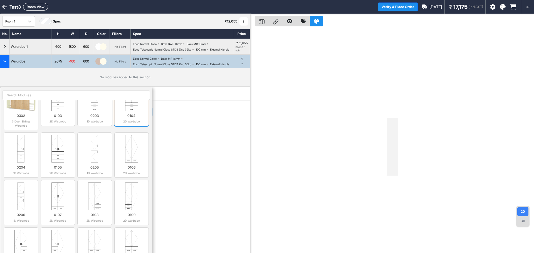
scroll to position [139, 0]
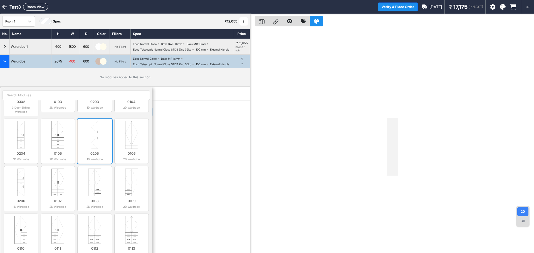
click at [101, 144] on img at bounding box center [95, 135] width 30 height 28
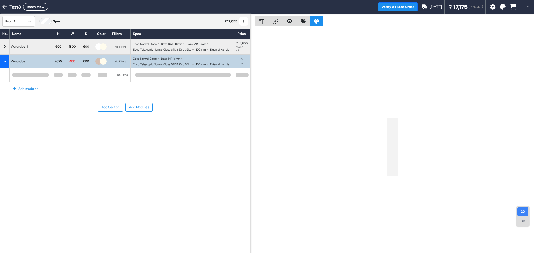
click at [28, 94] on div "Add modules" at bounding box center [23, 88] width 32 height 9
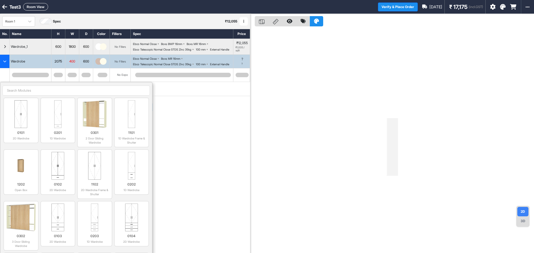
click at [2, 61] on div "button" at bounding box center [5, 61] width 10 height 13
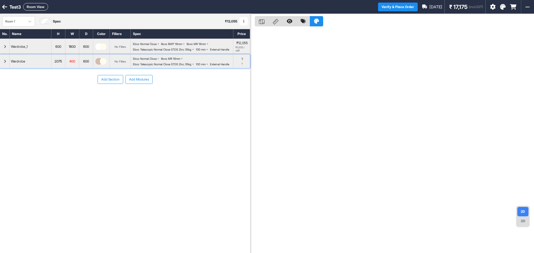
click at [2, 61] on div "button" at bounding box center [5, 61] width 10 height 13
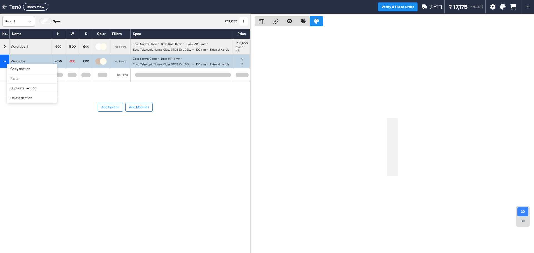
click at [19, 97] on div "Delete section" at bounding box center [32, 98] width 50 height 10
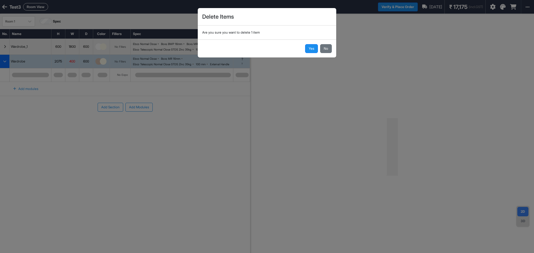
click at [299, 49] on div "Yes No" at bounding box center [267, 48] width 138 height 18
click at [306, 49] on button "Yes" at bounding box center [311, 48] width 13 height 9
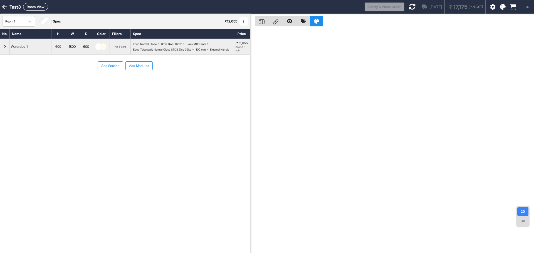
click at [142, 68] on button "Add Modules" at bounding box center [138, 65] width 27 height 9
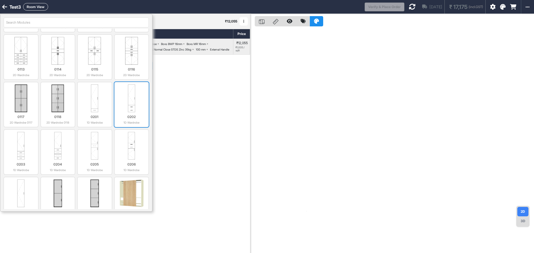
click at [135, 95] on img at bounding box center [132, 99] width 30 height 28
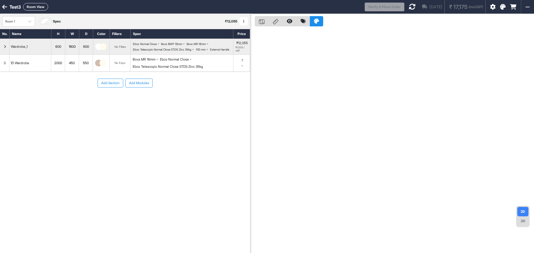
click at [63, 67] on div "2000" at bounding box center [58, 63] width 14 height 7
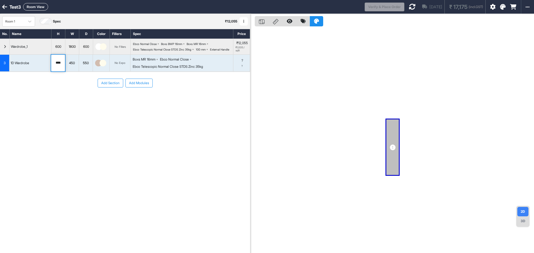
click at [101, 66] on img at bounding box center [103, 63] width 7 height 7
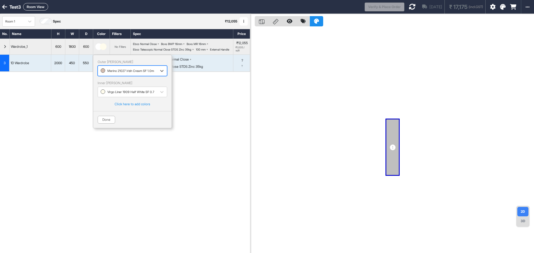
click at [123, 73] on div at bounding box center [127, 71] width 53 height 6
click at [122, 96] on div "Genoa GA 4001 Acrylic Acrylic 1.0mm" at bounding box center [132, 93] width 63 height 5
click at [111, 124] on button "Done" at bounding box center [107, 120] width 18 height 8
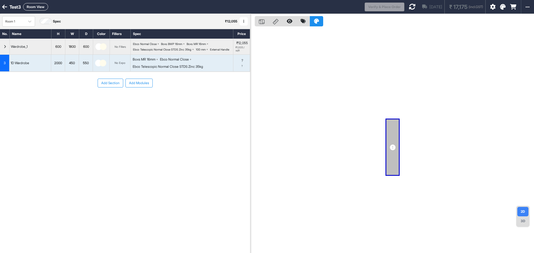
click at [85, 67] on div "550" at bounding box center [86, 63] width 14 height 7
type input "*"
type input "***"
click at [55, 105] on div "Add Section Add Modules" at bounding box center [125, 100] width 250 height 56
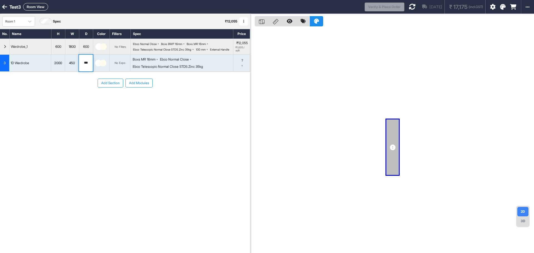
click at [98, 111] on div "Add Section Add Modules" at bounding box center [125, 100] width 250 height 56
click at [155, 62] on div "Boxs MR 16mm" at bounding box center [144, 59] width 23 height 5
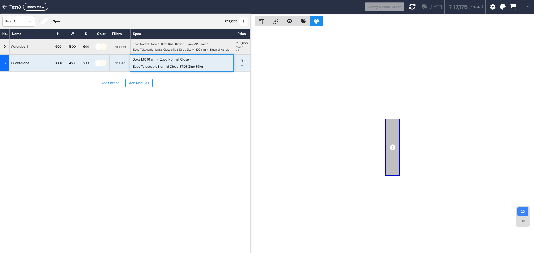
click at [409, 5] on icon at bounding box center [412, 6] width 7 height 7
click at [409, 6] on icon at bounding box center [412, 6] width 7 height 7
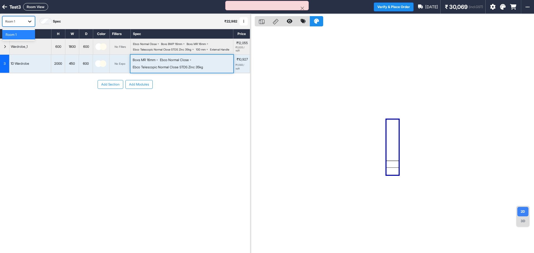
click at [28, 23] on icon at bounding box center [30, 22] width 6 height 6
click at [34, 8] on button "Room View" at bounding box center [35, 7] width 25 height 8
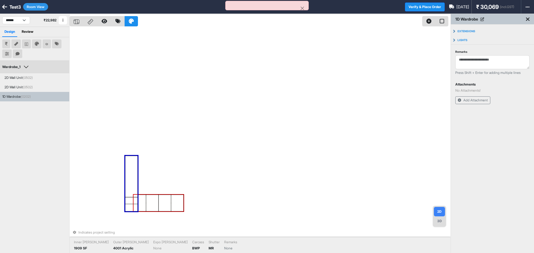
click at [167, 200] on div at bounding box center [164, 203] width 13 height 17
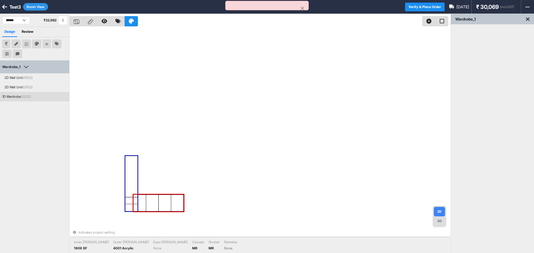
click at [134, 174] on div at bounding box center [131, 176] width 13 height 41
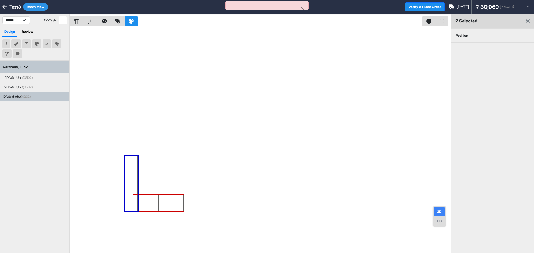
click at [469, 38] on div "Position" at bounding box center [462, 36] width 22 height 14
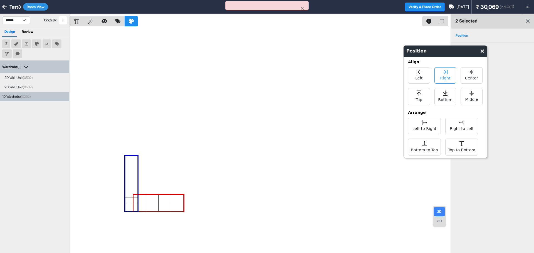
click at [444, 75] on span "Right" at bounding box center [445, 77] width 10 height 7
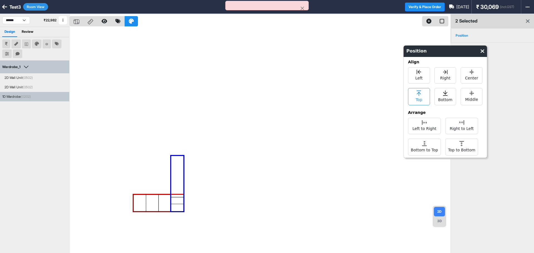
click at [421, 99] on span "Top" at bounding box center [419, 99] width 7 height 7
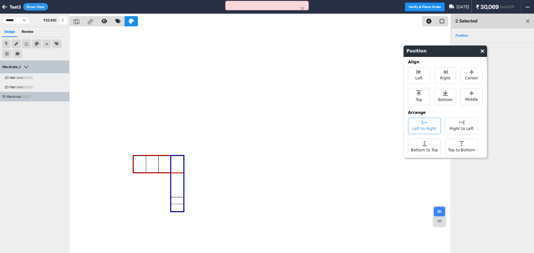
click at [422, 126] on span "Left to Right" at bounding box center [424, 128] width 24 height 7
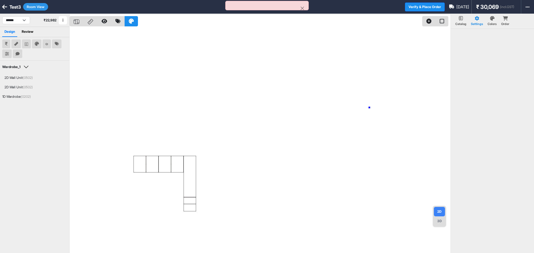
click at [369, 108] on div at bounding box center [260, 140] width 381 height 253
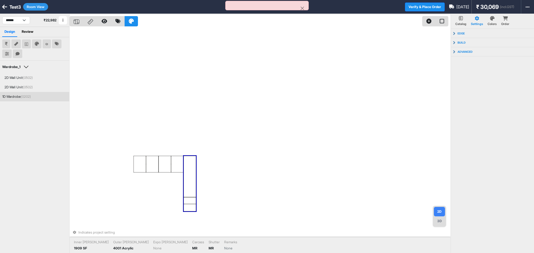
click at [437, 220] on div "3D" at bounding box center [439, 221] width 11 height 9
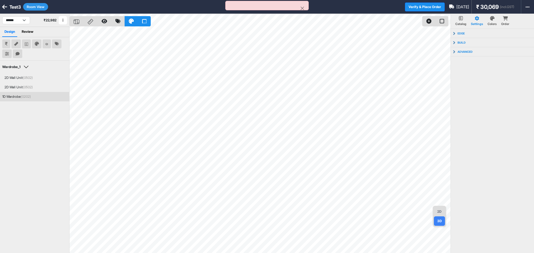
click at [39, 4] on button "Room View" at bounding box center [35, 7] width 25 height 8
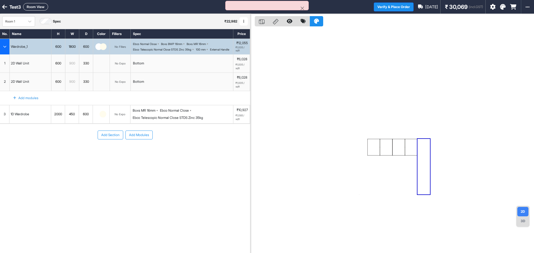
click at [139, 138] on button "Add Modules" at bounding box center [138, 135] width 27 height 9
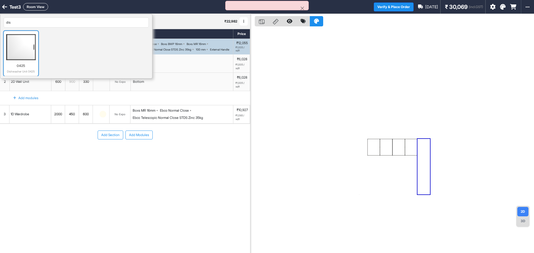
type input "dis"
click at [33, 46] on img at bounding box center [21, 47] width 30 height 28
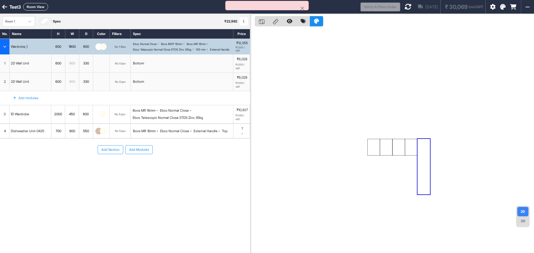
click at [83, 135] on div "550" at bounding box center [86, 131] width 14 height 7
click at [83, 139] on div "Add Section Add Modules" at bounding box center [125, 167] width 250 height 56
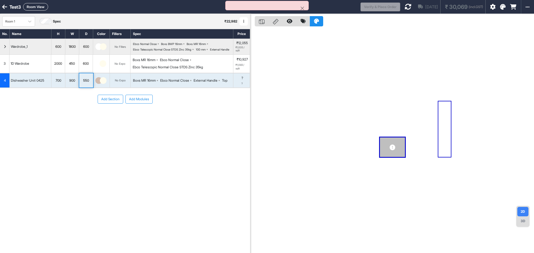
click at [86, 80] on div "550" at bounding box center [86, 80] width 14 height 14
click at [86, 81] on div "550" at bounding box center [86, 80] width 14 height 7
click at [86, 85] on input "***" at bounding box center [86, 80] width 14 height 14
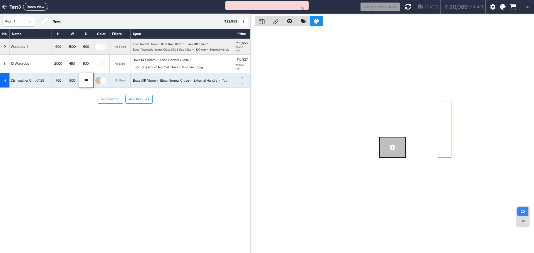
type input "***"
click at [74, 83] on div "900" at bounding box center [72, 80] width 14 height 7
click at [74, 83] on input "***" at bounding box center [72, 80] width 14 height 14
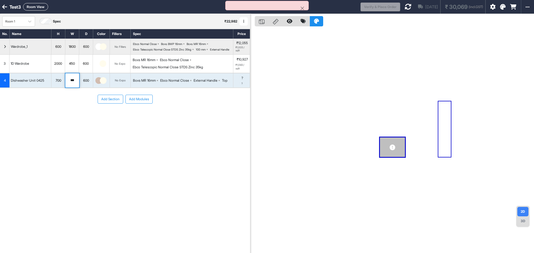
type input "***"
click at [41, 114] on div "Add Section Add Modules" at bounding box center [125, 116] width 250 height 56
click at [28, 7] on button "Room View" at bounding box center [35, 7] width 25 height 8
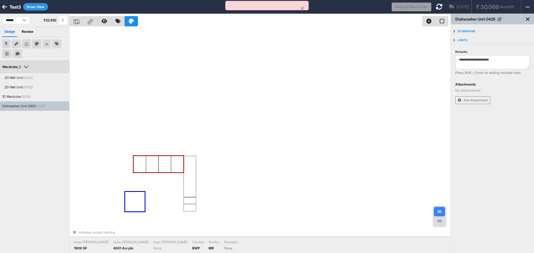
click at [147, 162] on div at bounding box center [152, 164] width 13 height 17
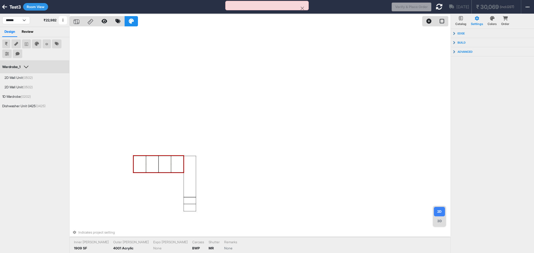
click at [161, 165] on div at bounding box center [164, 164] width 13 height 17
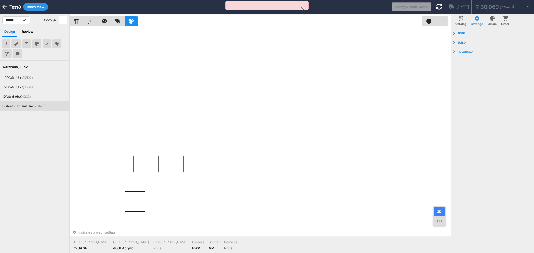
click at [21, 106] on div "Dishwasher Unit 0425 (0425)" at bounding box center [23, 106] width 43 height 5
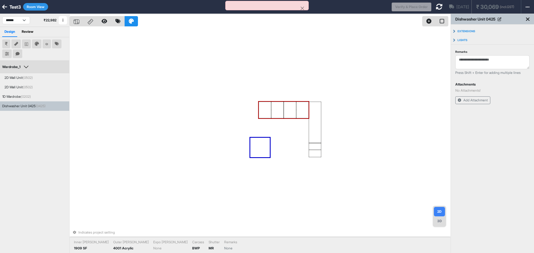
click at [281, 110] on div at bounding box center [277, 110] width 13 height 17
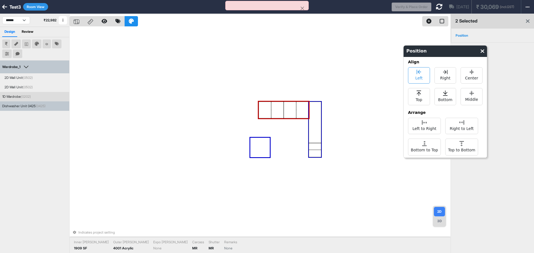
click at [426, 74] on div "Left" at bounding box center [419, 75] width 22 height 16
click at [448, 74] on span "Right" at bounding box center [445, 77] width 10 height 7
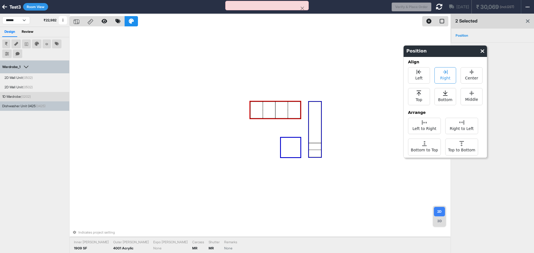
click at [447, 74] on span "Right" at bounding box center [445, 77] width 10 height 7
click at [288, 110] on div at bounding box center [294, 110] width 13 height 17
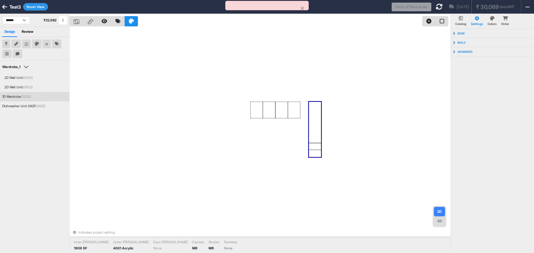
click at [312, 109] on div at bounding box center [315, 122] width 13 height 41
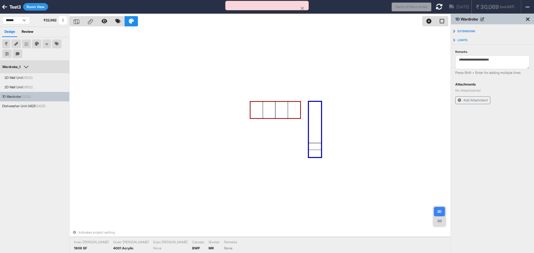
click at [284, 110] on div at bounding box center [281, 110] width 13 height 17
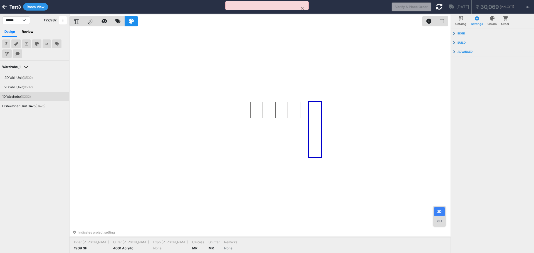
click at [316, 133] on div at bounding box center [315, 122] width 13 height 41
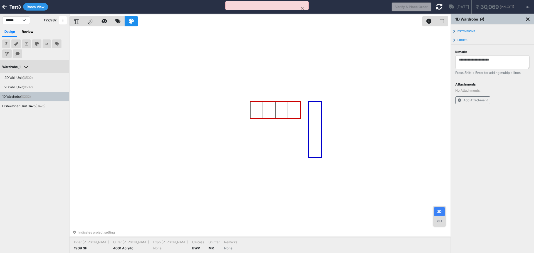
click at [282, 113] on div at bounding box center [281, 110] width 13 height 17
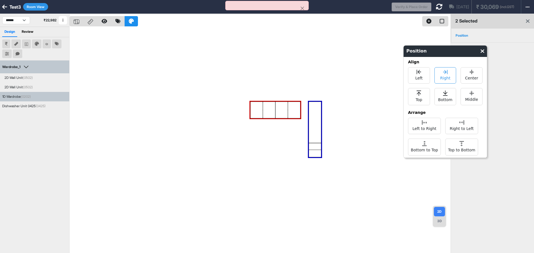
click at [451, 80] on div "Right" at bounding box center [445, 75] width 22 height 16
click at [422, 79] on span "Left" at bounding box center [418, 77] width 7 height 7
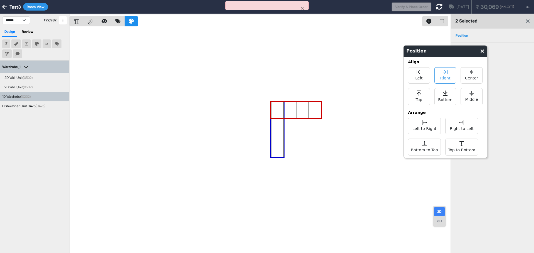
click at [451, 79] on div "Right" at bounding box center [445, 75] width 22 height 16
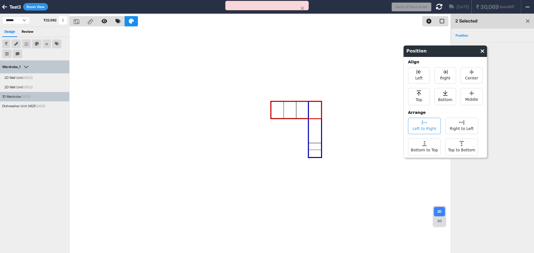
click at [422, 127] on span "Left to Right" at bounding box center [424, 128] width 24 height 7
click at [367, 93] on div at bounding box center [260, 140] width 381 height 253
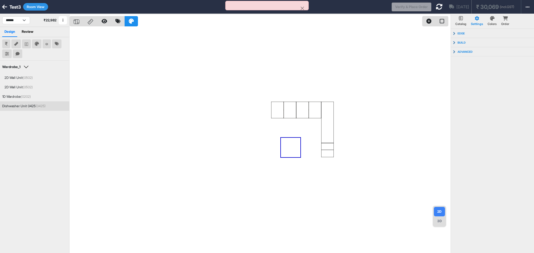
click at [36, 103] on div "Dishwasher Unit 0425 (0425)" at bounding box center [34, 105] width 69 height 9
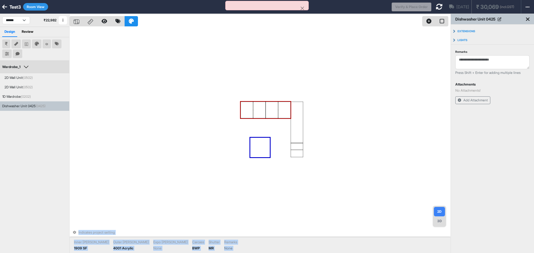
click at [286, 115] on div at bounding box center [284, 110] width 13 height 17
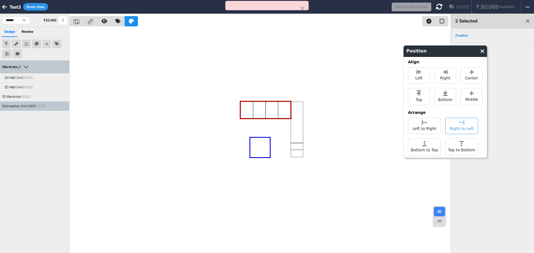
click at [452, 127] on span "Right to Left" at bounding box center [462, 128] width 24 height 7
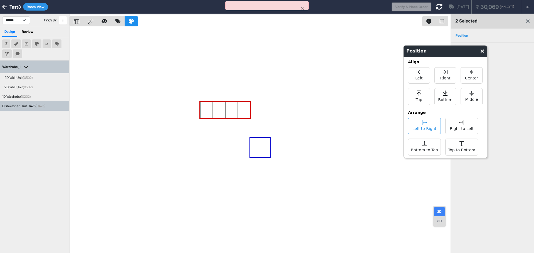
click at [426, 127] on span "Left to Right" at bounding box center [424, 128] width 24 height 7
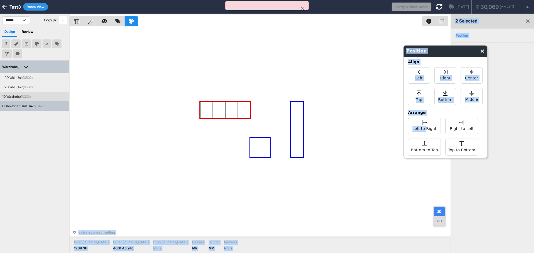
click at [295, 127] on div at bounding box center [297, 122] width 13 height 41
click at [242, 118] on div at bounding box center [244, 110] width 13 height 17
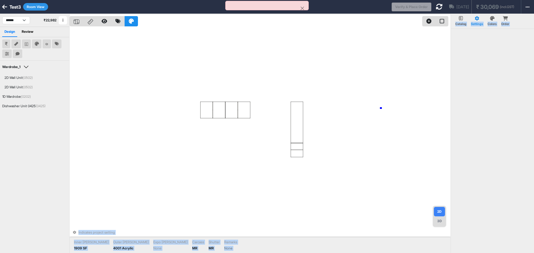
click at [381, 108] on div "Indicates project setting Inner Lam 1909 SF Outer Lam 4001 Acrylic Expo Lam Non…" at bounding box center [260, 140] width 381 height 253
click at [300, 119] on div at bounding box center [297, 122] width 13 height 41
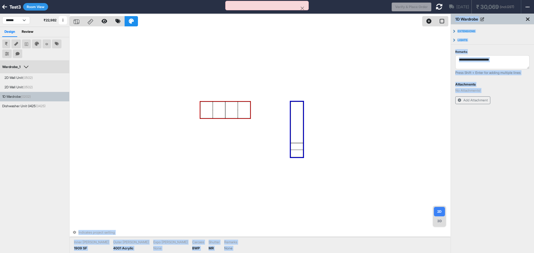
click at [235, 116] on div at bounding box center [231, 110] width 13 height 17
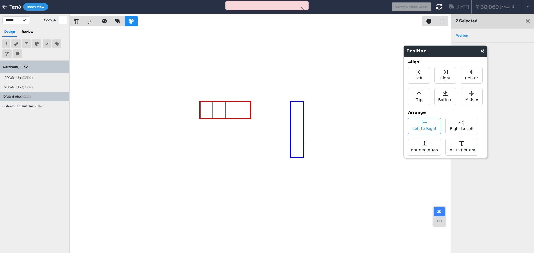
click at [432, 123] on div "Left to Right" at bounding box center [424, 126] width 33 height 16
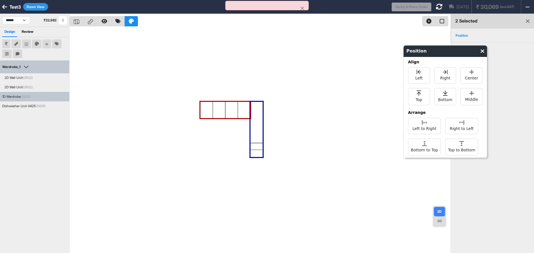
click at [309, 110] on div at bounding box center [260, 140] width 381 height 253
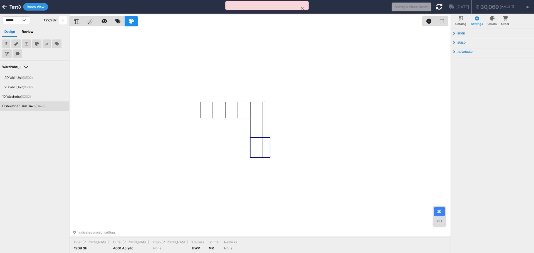
click at [31, 110] on div "Dishwasher Unit 0425 (0425)" at bounding box center [34, 105] width 69 height 9
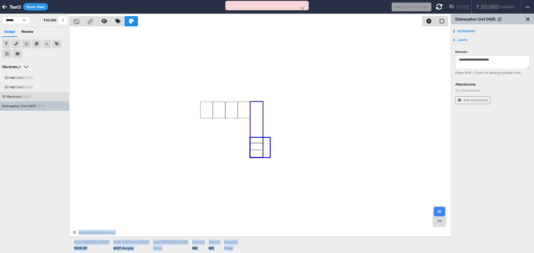
click at [260, 122] on div at bounding box center [256, 122] width 13 height 41
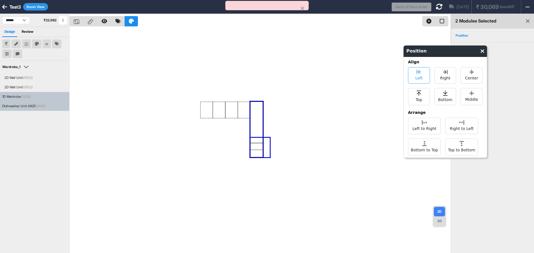
click at [418, 82] on div "Left" at bounding box center [419, 75] width 22 height 16
click at [443, 76] on span "Right" at bounding box center [445, 77] width 10 height 7
click at [428, 77] on div "Left" at bounding box center [419, 75] width 22 height 16
click at [417, 120] on div "Left to Right" at bounding box center [424, 126] width 33 height 16
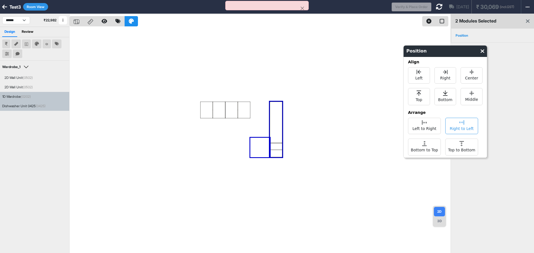
click at [459, 126] on span "Right to Left" at bounding box center [462, 128] width 24 height 7
click at [453, 123] on div "Right to Left" at bounding box center [461, 126] width 33 height 16
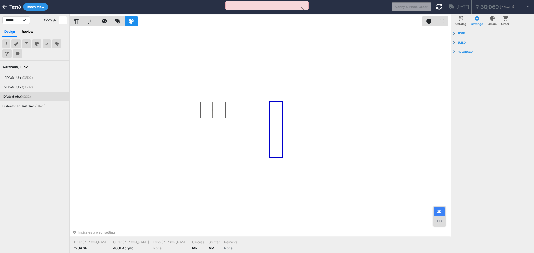
click at [278, 122] on div at bounding box center [276, 122] width 13 height 41
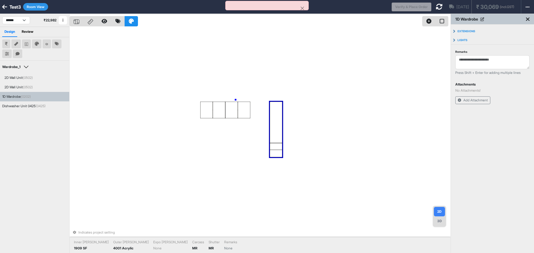
click at [236, 100] on div "Indicates project setting Inner Lam 1909 SF Outer Lam 4001 Acrylic Expo Lam Non…" at bounding box center [260, 140] width 381 height 253
click at [235, 103] on div at bounding box center [231, 110] width 13 height 17
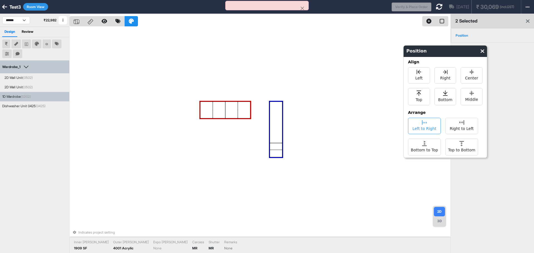
click at [429, 132] on div "Left to Right" at bounding box center [424, 126] width 33 height 16
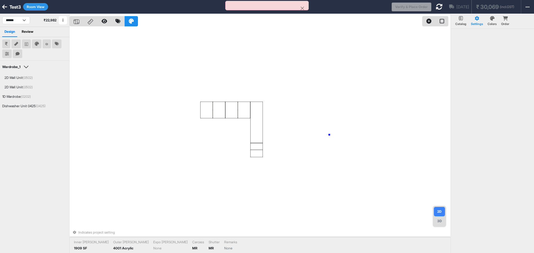
click at [329, 135] on div "Indicates project setting Inner Lam 1909 SF Outer Lam 4001 Acrylic Expo Lam Non…" at bounding box center [260, 140] width 381 height 253
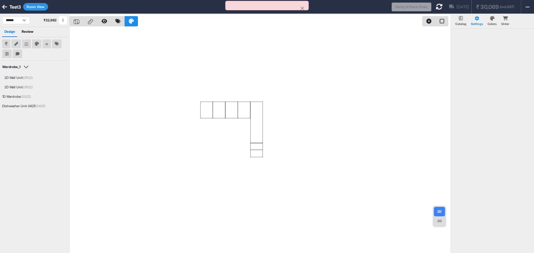
click at [229, 138] on div at bounding box center [260, 140] width 381 height 253
click at [19, 112] on div "Wardrobe_1 Edit Group Name 2D Wall Unit (0502) 2D Wall Unit (0502) 1D Wardrobe …" at bounding box center [34, 162] width 69 height 203
click at [22, 107] on div "Dishwasher Unit 0425 (0425)" at bounding box center [23, 106] width 43 height 5
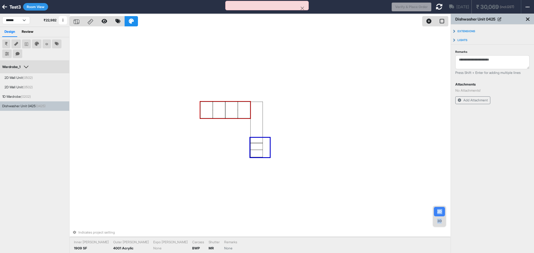
click at [222, 110] on div at bounding box center [219, 110] width 13 height 17
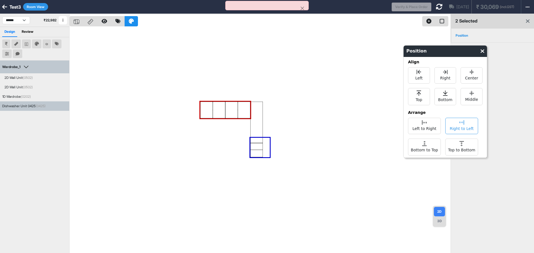
click at [449, 127] on div "Right to Left" at bounding box center [461, 126] width 33 height 16
click at [455, 126] on span "Right to Left" at bounding box center [462, 128] width 24 height 7
click at [415, 79] on span "Left" at bounding box center [418, 77] width 7 height 7
click at [330, 119] on div at bounding box center [260, 140] width 381 height 253
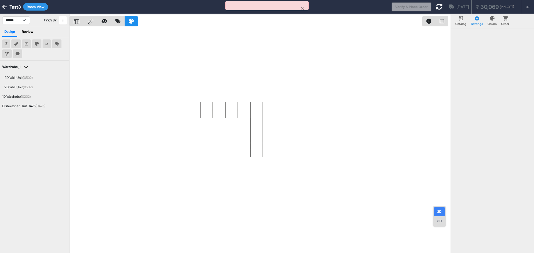
click at [442, 224] on div "3D" at bounding box center [439, 221] width 11 height 9
click at [10, 99] on div "1D Wardrobe (0202)" at bounding box center [16, 96] width 29 height 5
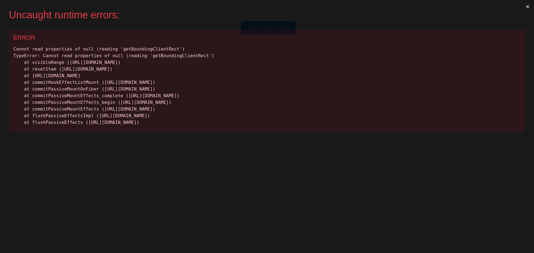
scroll to position [0, 0]
click at [526, 6] on button "×" at bounding box center [527, 6] width 13 height 13
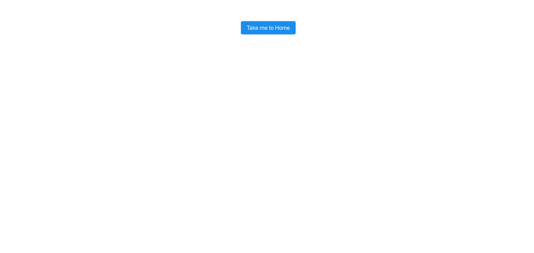
click at [279, 34] on button "Take me to Home" at bounding box center [268, 27] width 55 height 13
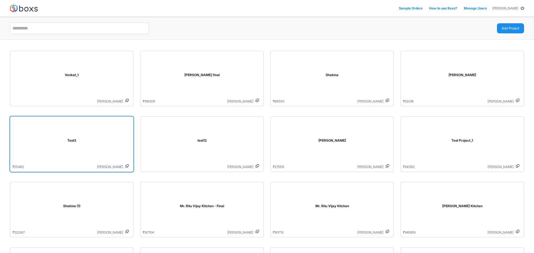
click at [109, 126] on div "Test3" at bounding box center [72, 142] width 118 height 46
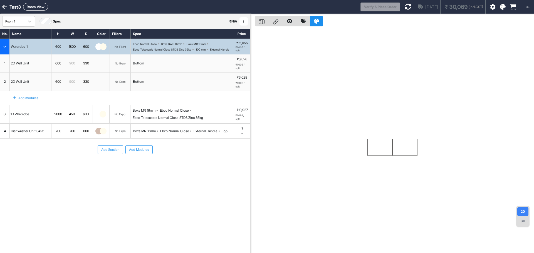
click at [521, 218] on div "3D" at bounding box center [522, 221] width 11 height 9
click at [30, 8] on button "Room View" at bounding box center [35, 7] width 25 height 8
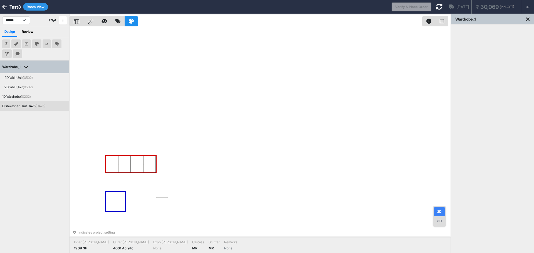
click at [51, 108] on div "Dishwasher Unit 0425 (0425)" at bounding box center [34, 106] width 65 height 5
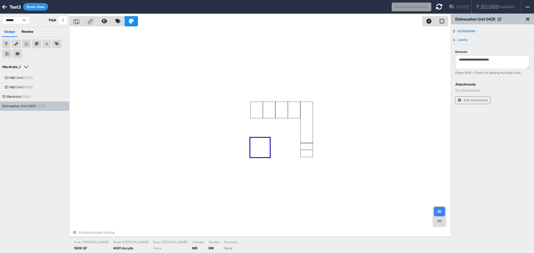
click at [443, 220] on div "3D" at bounding box center [439, 221] width 11 height 9
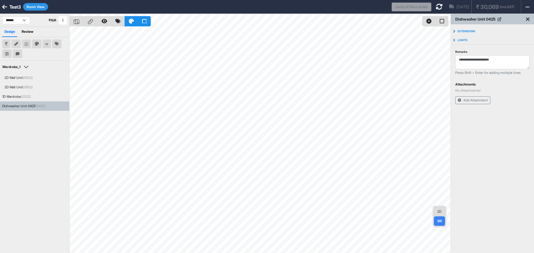
click at [42, 103] on div "Dishwasher Unit 0425 (0425)" at bounding box center [34, 105] width 69 height 9
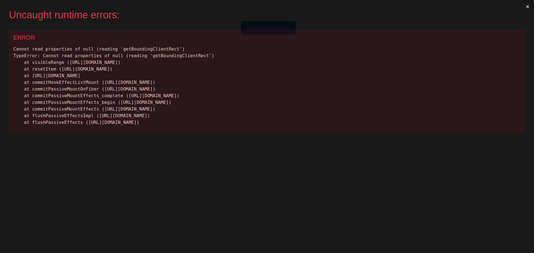
click at [276, 36] on div "ERROR" at bounding box center [266, 37] width 507 height 7
click at [530, 6] on button "×" at bounding box center [527, 6] width 13 height 13
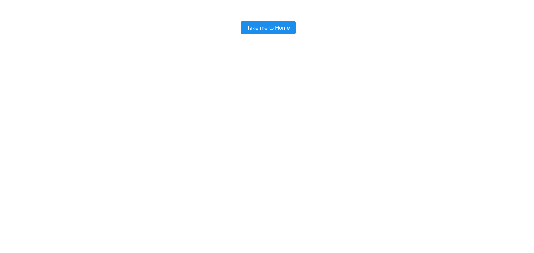
click at [281, 31] on button "Take me to Home" at bounding box center [268, 27] width 55 height 13
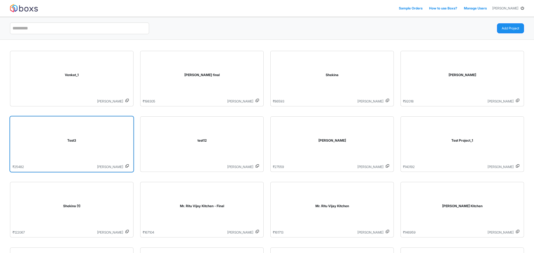
click at [91, 152] on div "Test3" at bounding box center [72, 142] width 118 height 46
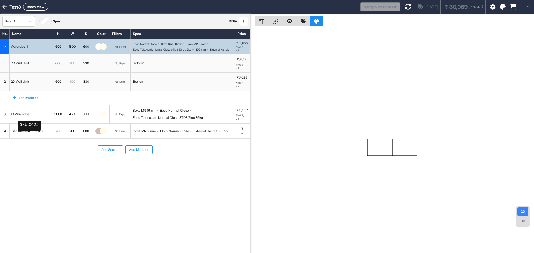
click at [45, 135] on div "Dishwasher Unit 0425" at bounding box center [28, 131] width 36 height 7
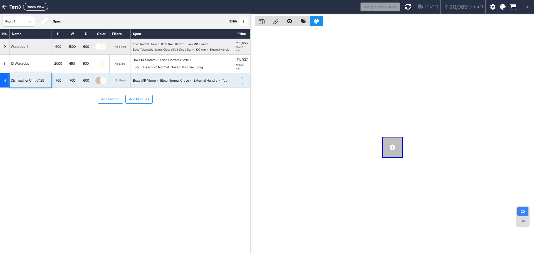
click at [521, 219] on div "3D" at bounding box center [522, 221] width 11 height 9
click at [261, 21] on icon at bounding box center [262, 21] width 6 height 5
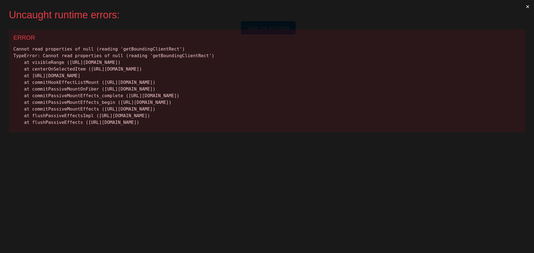
click at [172, 31] on div "ERROR Cannot read properties of null (reading 'getBoundingClientRect') TypeErro…" at bounding box center [267, 81] width 516 height 103
click at [524, 6] on button "×" at bounding box center [527, 6] width 13 height 13
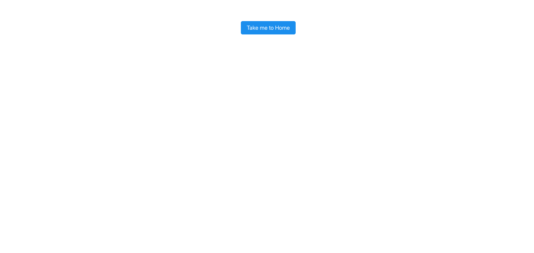
click at [274, 26] on button "Take me to Home" at bounding box center [268, 27] width 55 height 13
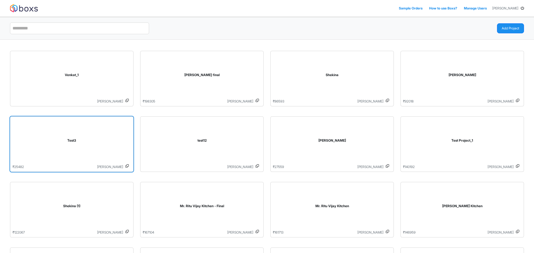
click at [120, 132] on div "Test3" at bounding box center [72, 142] width 118 height 46
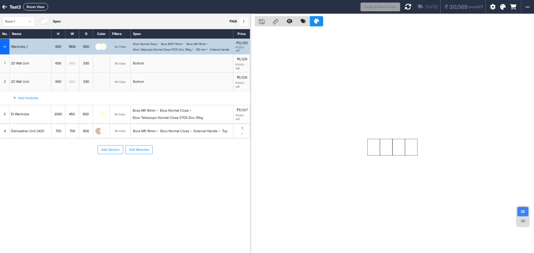
click at [25, 132] on div "Dishwasher Unit 0425" at bounding box center [28, 131] width 36 height 7
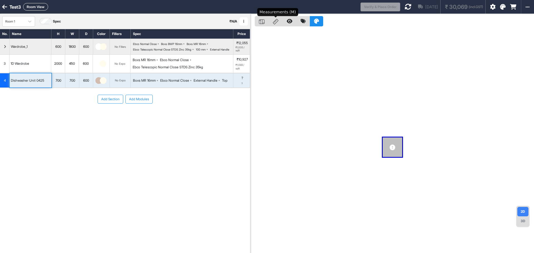
click at [274, 23] on icon at bounding box center [276, 22] width 6 height 6
click at [288, 23] on icon at bounding box center [290, 21] width 6 height 5
click at [269, 27] on div "H & W" at bounding box center [276, 28] width 14 height 7
click at [272, 24] on div "Depth" at bounding box center [276, 21] width 14 height 10
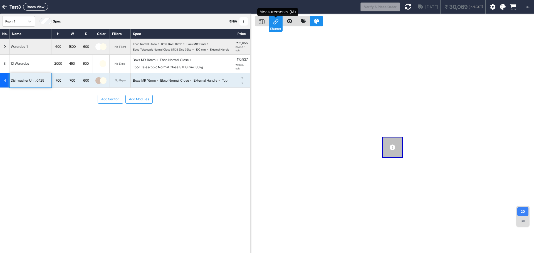
click at [274, 24] on icon at bounding box center [275, 21] width 5 height 5
click at [526, 218] on div "3D" at bounding box center [522, 221] width 11 height 9
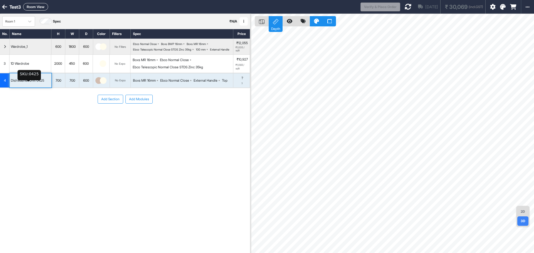
click at [24, 80] on div "Dishwasher Unit 0425" at bounding box center [28, 80] width 36 height 7
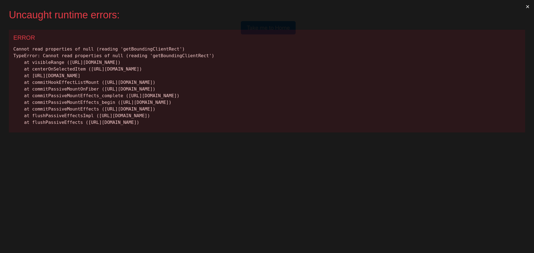
click at [297, 112] on div "Cannot read properties of null (reading 'getBoundingClientRect') TypeError: Can…" at bounding box center [266, 86] width 507 height 80
click at [297, 109] on div "Cannot read properties of null (reading 'getBoundingClientRect') TypeError: Can…" at bounding box center [266, 86] width 507 height 80
click at [527, 6] on button "×" at bounding box center [527, 6] width 13 height 13
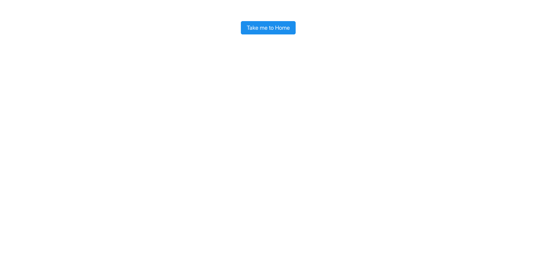
click at [284, 29] on button "Take me to Home" at bounding box center [268, 27] width 55 height 13
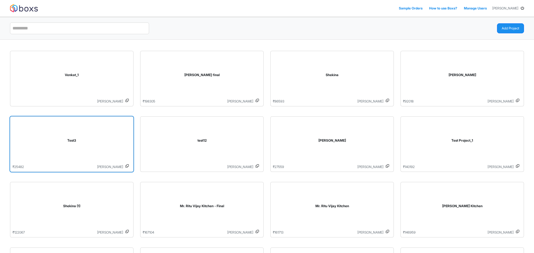
click at [57, 147] on div "Test3" at bounding box center [72, 142] width 118 height 46
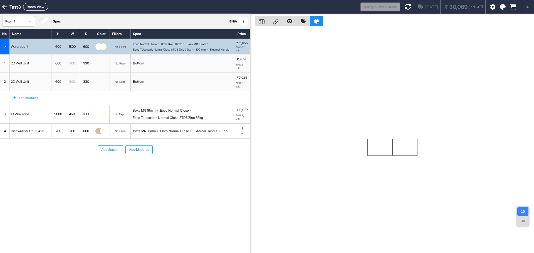
click at [26, 5] on button "Room View" at bounding box center [35, 7] width 25 height 8
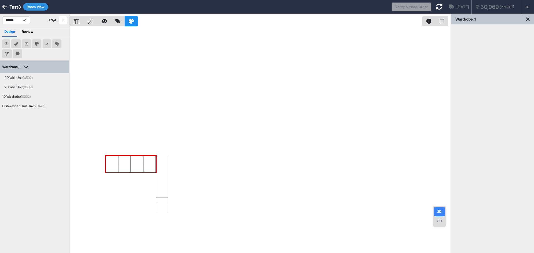
click at [239, 132] on div at bounding box center [260, 140] width 381 height 253
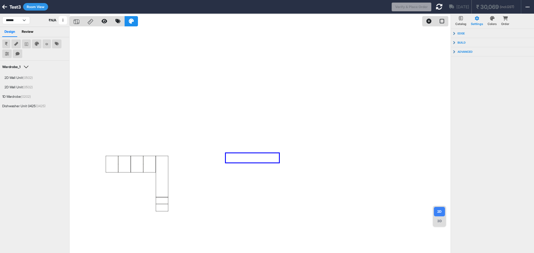
drag, startPoint x: 226, startPoint y: 153, endPoint x: 283, endPoint y: 162, distance: 58.2
click at [283, 162] on div at bounding box center [260, 140] width 381 height 253
click at [438, 221] on div "3D" at bounding box center [439, 221] width 11 height 9
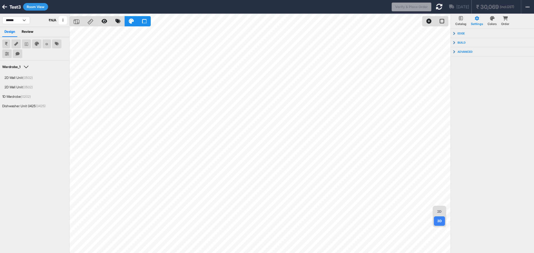
click at [6, 7] on icon at bounding box center [4, 7] width 5 height 6
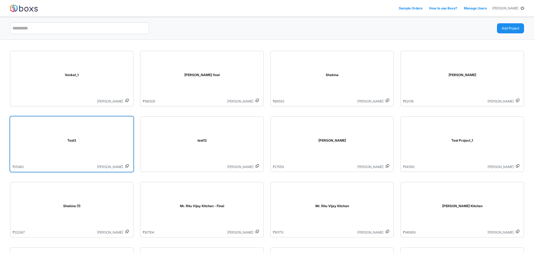
click at [73, 148] on div "Test3" at bounding box center [72, 142] width 118 height 46
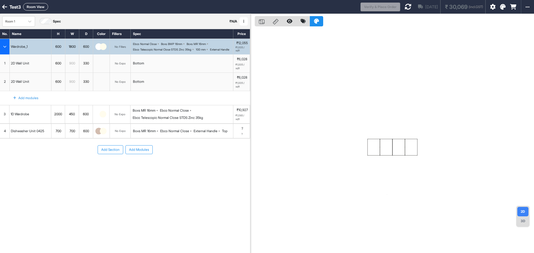
click at [132, 154] on button "Add Modules" at bounding box center [138, 149] width 27 height 9
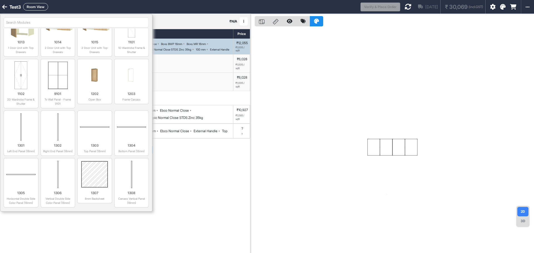
scroll to position [1057, 0]
click at [36, 135] on div "1301 Left End Panel (18mm)" at bounding box center [21, 132] width 35 height 45
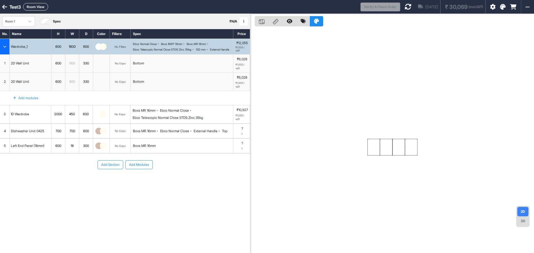
click at [58, 150] on div "600" at bounding box center [58, 145] width 14 height 7
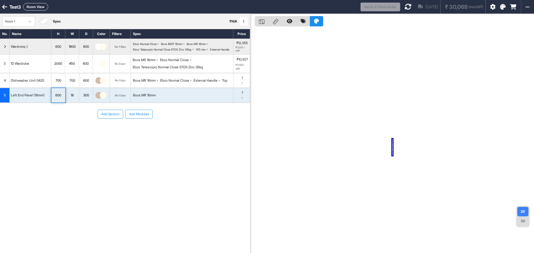
click at [62, 99] on div "600" at bounding box center [58, 95] width 14 height 7
drag, startPoint x: 62, startPoint y: 100, endPoint x: 48, endPoint y: 97, distance: 14.1
click at [48, 97] on div "5 Left End Panel (18mm) *** 18 300 No Expo Boxs MR 16mm ? ?" at bounding box center [125, 95] width 250 height 15
type input "***"
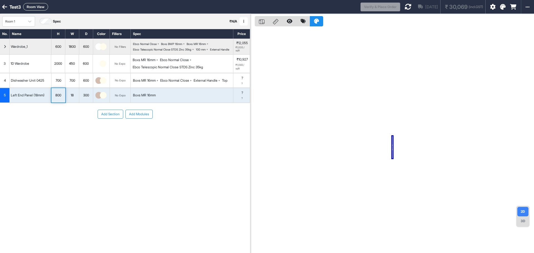
click at [85, 99] on div "300" at bounding box center [86, 95] width 14 height 7
click at [85, 101] on input "***" at bounding box center [86, 95] width 14 height 14
type input "***"
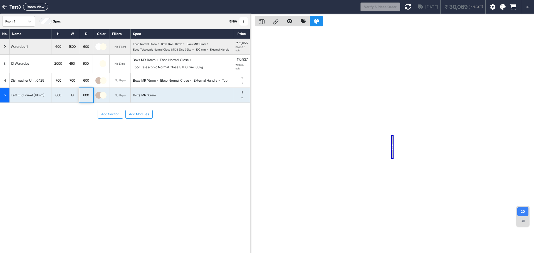
click at [52, 140] on div "Add Section Add Modules" at bounding box center [125, 131] width 250 height 56
click at [126, 171] on div "No. Name H W D Color Fillers Spec Price Wardrobe_1 600 1800 600 No Fillers Ebco…" at bounding box center [125, 130] width 250 height 203
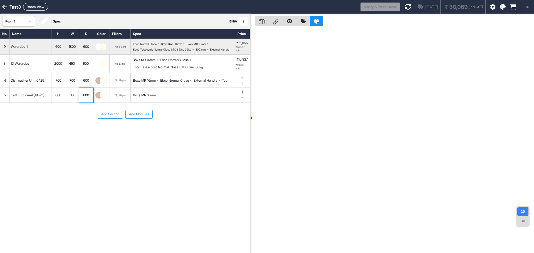
click at [251, 118] on div at bounding box center [392, 140] width 284 height 253
click at [6, 98] on span "5" at bounding box center [5, 95] width 2 height 5
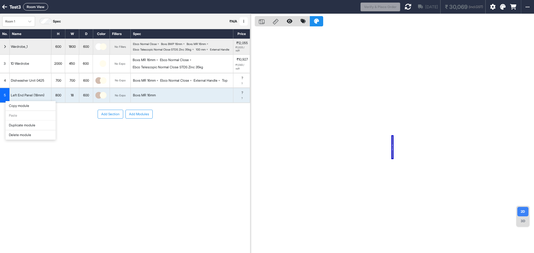
click at [27, 125] on div "Duplicate module" at bounding box center [31, 126] width 50 height 10
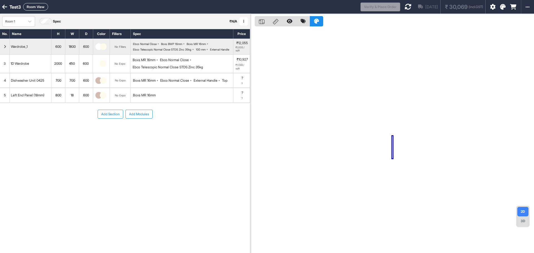
click at [8, 96] on div "5" at bounding box center [5, 95] width 10 height 14
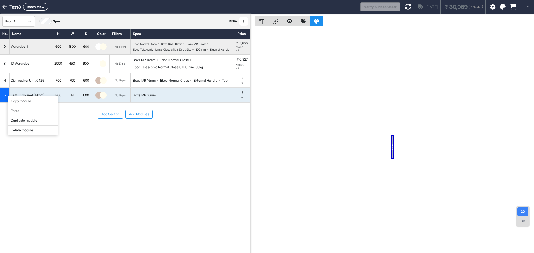
click at [23, 120] on div "Duplicate module" at bounding box center [33, 121] width 50 height 10
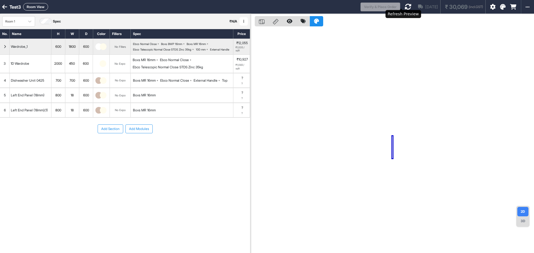
click at [405, 4] on icon at bounding box center [408, 6] width 7 height 7
click at [117, 132] on button "Add Section" at bounding box center [111, 129] width 26 height 9
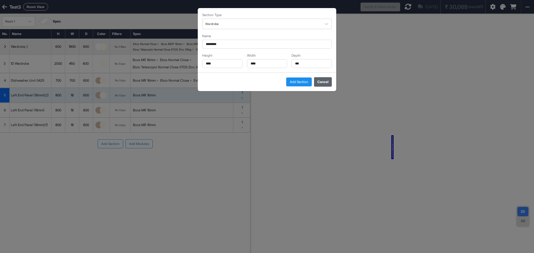
click at [329, 81] on button "Cancel" at bounding box center [323, 81] width 18 height 9
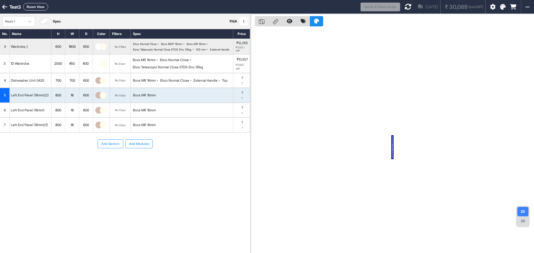
click at [6, 127] on div "7" at bounding box center [5, 125] width 10 height 14
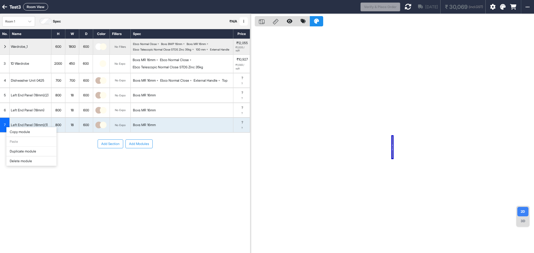
click at [16, 152] on div "Duplicate module" at bounding box center [31, 152] width 50 height 10
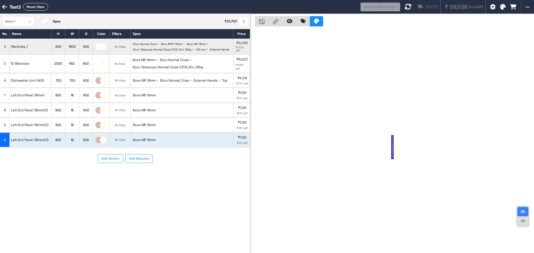
click at [135, 160] on button "Add Modules" at bounding box center [138, 158] width 27 height 9
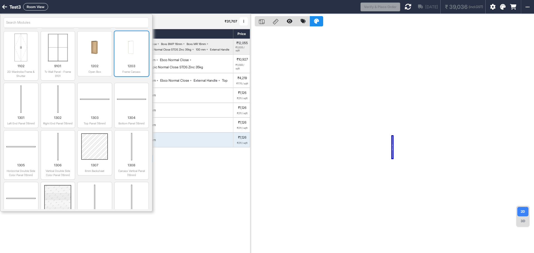
scroll to position [1084, 0]
click at [97, 106] on img at bounding box center [95, 98] width 30 height 28
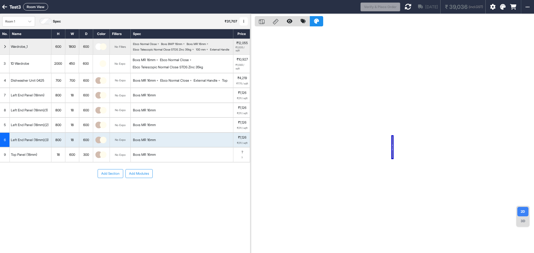
click at [65, 158] on div "600" at bounding box center [72, 154] width 14 height 7
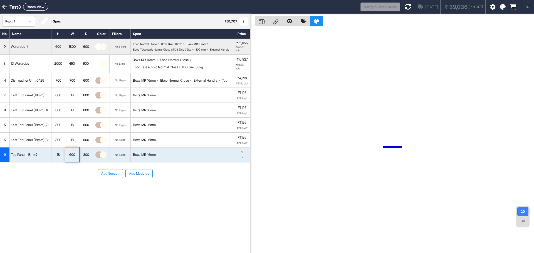
click at [65, 158] on div "600" at bounding box center [72, 154] width 14 height 7
click at [62, 158] on div "18" at bounding box center [58, 154] width 14 height 7
click at [77, 153] on div "600" at bounding box center [72, 155] width 14 height 14
click at [75, 158] on div "600" at bounding box center [72, 154] width 14 height 7
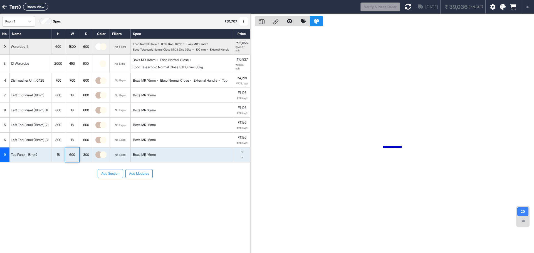
click at [75, 158] on div "600" at bounding box center [72, 154] width 14 height 7
click at [74, 158] on input "***" at bounding box center [72, 155] width 14 height 14
type input "****"
click at [85, 158] on div "300" at bounding box center [86, 154] width 14 height 7
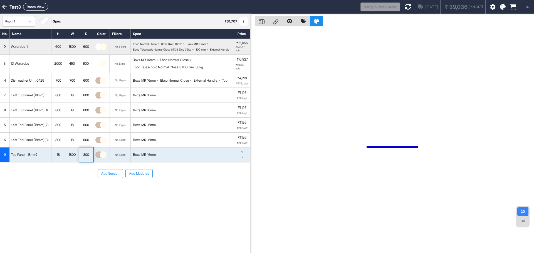
click at [85, 158] on div "300" at bounding box center [86, 154] width 14 height 7
click at [85, 158] on input "***" at bounding box center [86, 155] width 14 height 14
type input "***"
click at [33, 192] on div "Add Section Add Modules" at bounding box center [125, 191] width 250 height 56
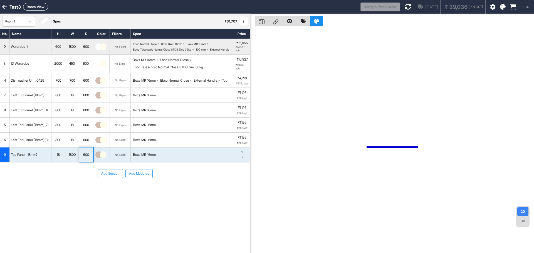
click at [405, 9] on icon at bounding box center [408, 6] width 7 height 7
click at [523, 219] on div "3D" at bounding box center [522, 221] width 11 height 9
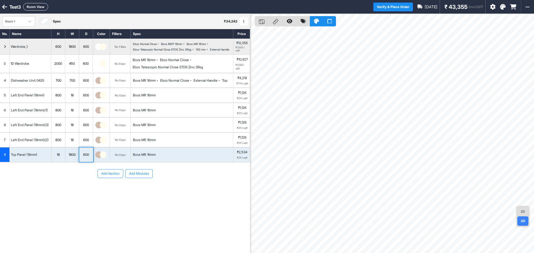
click at [38, 7] on button "Room View" at bounding box center [35, 7] width 25 height 8
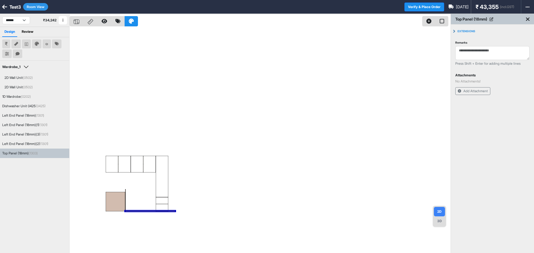
click at [438, 222] on div "3D" at bounding box center [439, 221] width 11 height 9
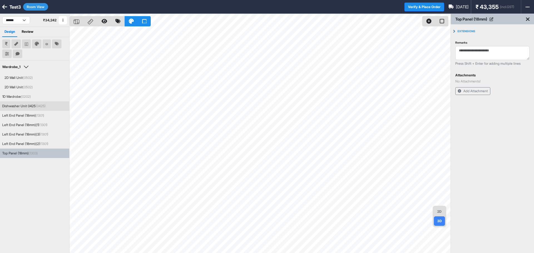
click at [32, 105] on div "Dishwasher Unit 0425 (0425)" at bounding box center [23, 106] width 43 height 5
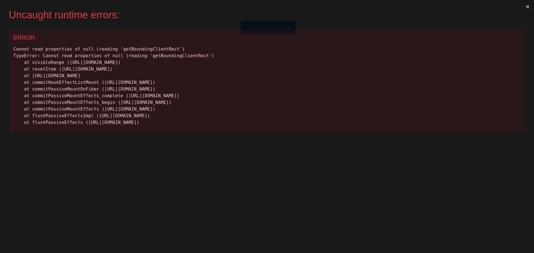
scroll to position [0, 0]
click at [526, 6] on button "×" at bounding box center [527, 6] width 13 height 13
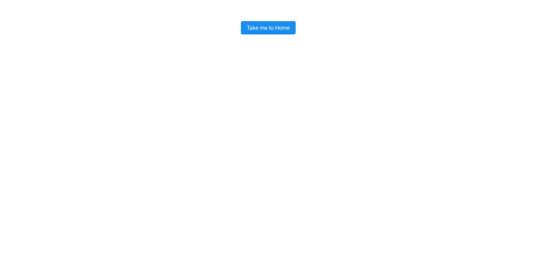
click at [271, 30] on button "Take me to Home" at bounding box center [268, 27] width 55 height 13
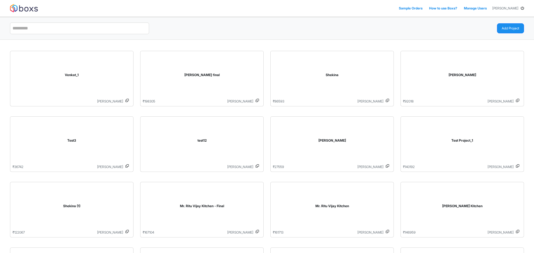
click at [102, 147] on div "Test3" at bounding box center [72, 142] width 118 height 46
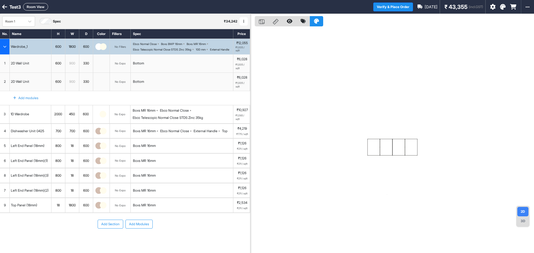
click at [42, 4] on button "Room View" at bounding box center [35, 7] width 25 height 8
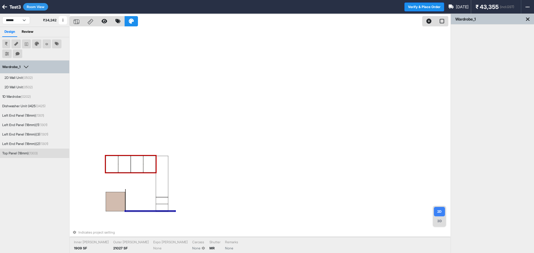
click at [147, 211] on div at bounding box center [150, 211] width 50 height 1
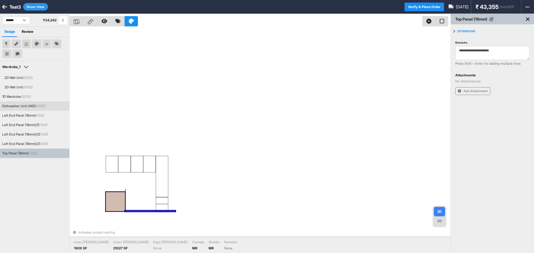
click at [111, 201] on div at bounding box center [115, 201] width 19 height 19
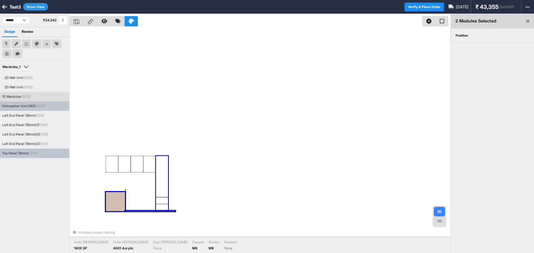
click at [461, 40] on div "Position" at bounding box center [462, 36] width 22 height 14
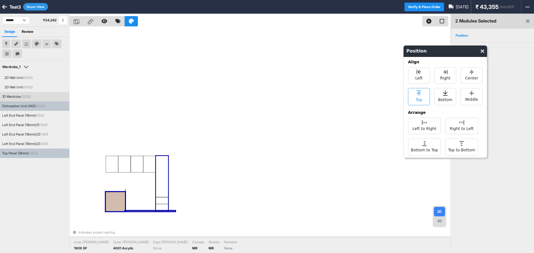
click at [412, 100] on div "Top" at bounding box center [419, 96] width 22 height 17
click at [421, 74] on span "Left" at bounding box center [418, 77] width 7 height 7
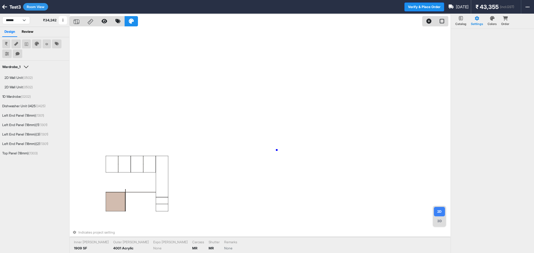
click at [277, 150] on div "Indicates project setting Inner Lam 1909 SF Outer Lam 4001 Acrylic Expo Lam Non…" at bounding box center [260, 140] width 381 height 253
click at [437, 221] on div "3D" at bounding box center [439, 221] width 11 height 9
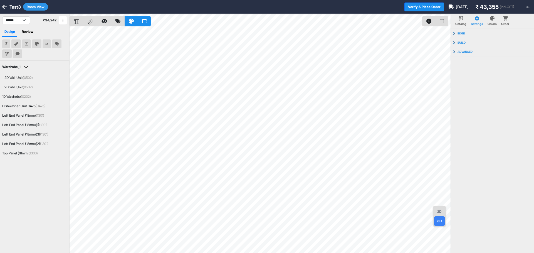
click at [439, 212] on div "2D" at bounding box center [439, 211] width 11 height 9
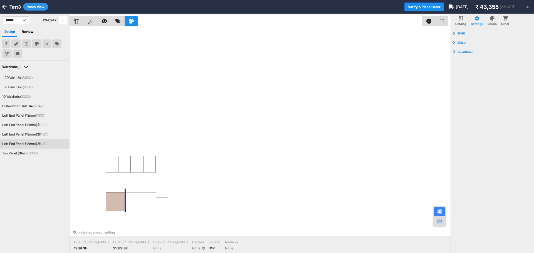
click at [126, 198] on div "Indicates project setting Inner Lam 1909 SF Outer Lam 21027 SF Expo Lam None Ca…" at bounding box center [260, 140] width 381 height 253
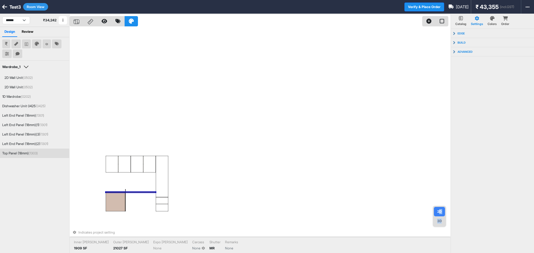
click at [154, 192] on div at bounding box center [131, 192] width 50 height 1
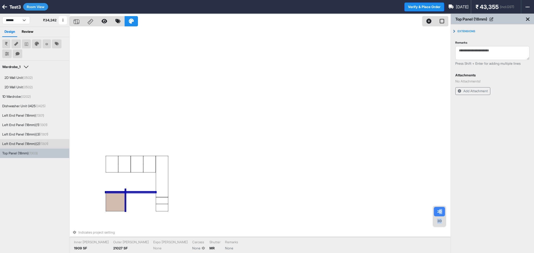
click at [125, 196] on div at bounding box center [125, 200] width 1 height 22
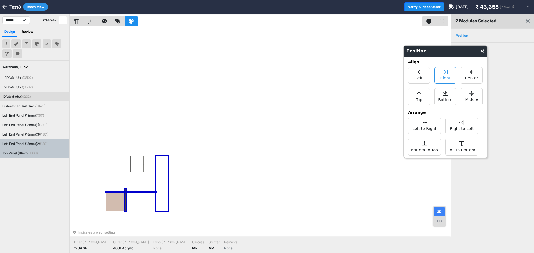
click at [441, 75] on span "Right" at bounding box center [445, 77] width 10 height 7
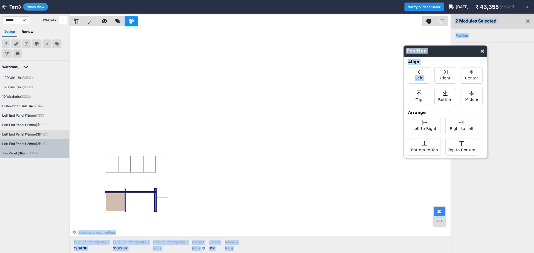
click at [126, 202] on div "Indicates project setting Inner Lam 1909 SF Outer Lam 21027 SF Expo Lam None Ca…" at bounding box center [260, 140] width 381 height 253
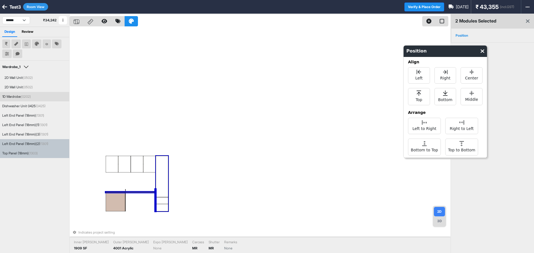
click at [202, 175] on div "Indicates project setting Inner Lam 1909 SF Outer Lam 4001 Acrylic Expo Lam Non…" at bounding box center [260, 140] width 381 height 253
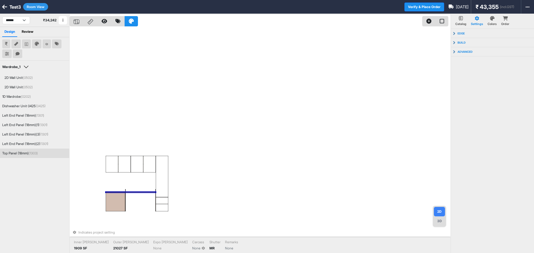
click at [133, 192] on div "Indicates project setting Inner Lam 1909 SF Outer Lam 21027 SF Expo Lam None Ca…" at bounding box center [260, 140] width 381 height 253
click at [125, 194] on div at bounding box center [125, 200] width 1 height 22
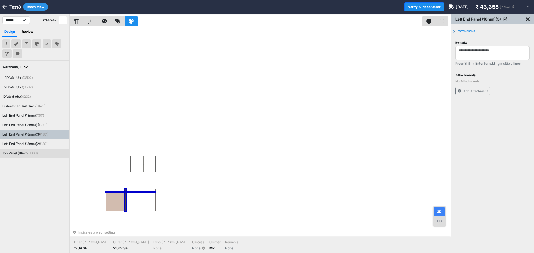
click at [128, 192] on div "Indicates project setting Inner Lam 1909 SF Outer Lam 21027 SF Expo Lam None Ca…" at bounding box center [260, 140] width 381 height 253
click at [143, 191] on div "Indicates project setting Inner Lam 1909 SF Outer Lam 21027 SF Expo Lam None Ca…" at bounding box center [260, 140] width 381 height 253
click at [143, 192] on div "Indicates project setting Inner Lam 1909 SF Outer Lam 21027 SF Expo Lam None Ca…" at bounding box center [260, 140] width 381 height 253
click at [142, 192] on div at bounding box center [131, 192] width 50 height 1
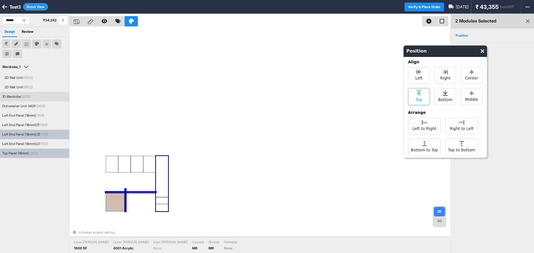
click at [422, 94] on div "Top" at bounding box center [419, 96] width 22 height 17
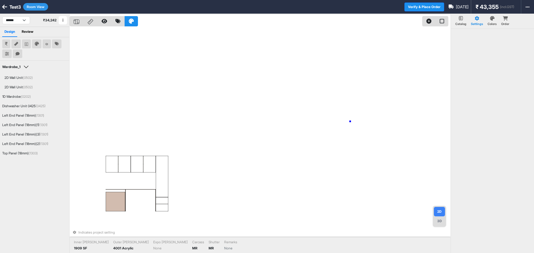
click at [350, 122] on div "Indicates project setting Inner Lam 1909 SF Outer Lam 4001 Acrylic Expo Lam Non…" at bounding box center [260, 140] width 381 height 253
click at [115, 198] on div at bounding box center [115, 201] width 19 height 19
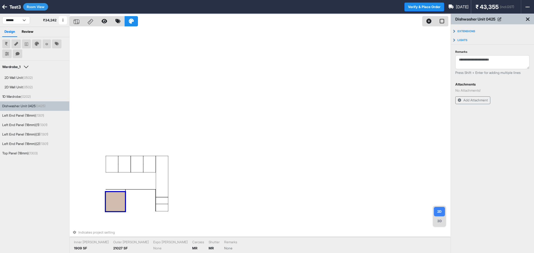
click at [116, 205] on div at bounding box center [115, 201] width 19 height 19
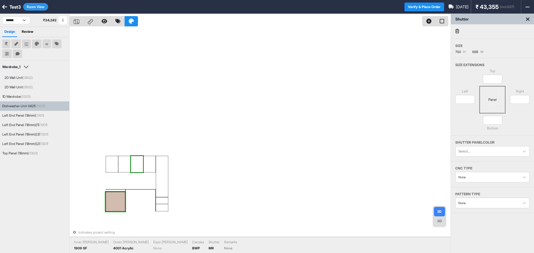
click at [78, 25] on div at bounding box center [77, 21] width 14 height 10
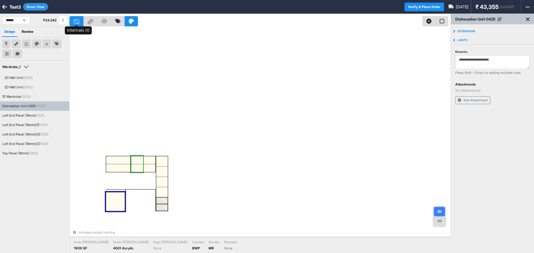
click at [78, 25] on div at bounding box center [77, 21] width 14 height 10
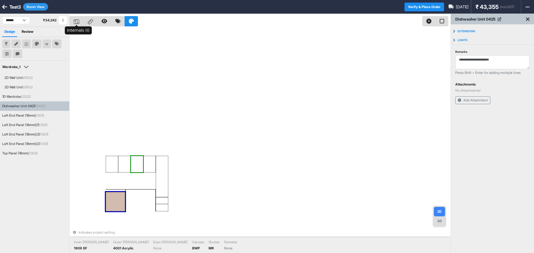
click at [79, 23] on div at bounding box center [77, 21] width 14 height 10
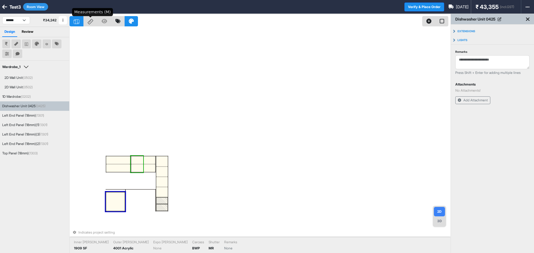
click at [88, 22] on icon at bounding box center [91, 22] width 6 height 6
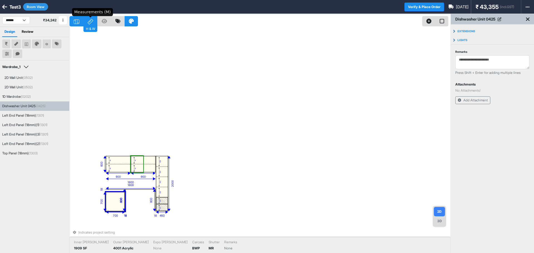
click at [88, 22] on icon at bounding box center [91, 22] width 6 height 6
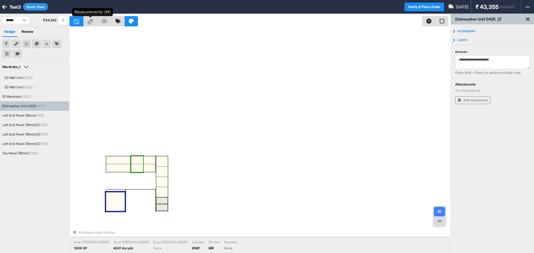
click at [88, 22] on icon at bounding box center [91, 22] width 6 height 6
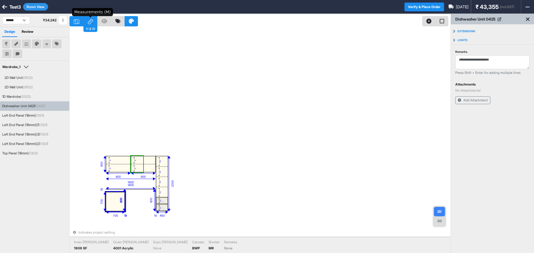
click at [88, 22] on icon at bounding box center [91, 22] width 6 height 6
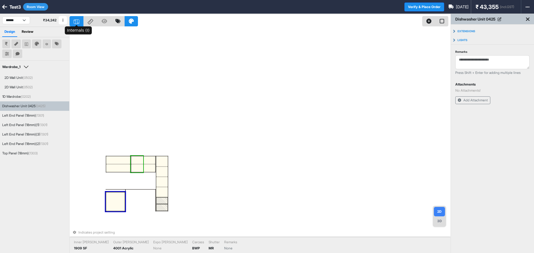
click at [78, 21] on icon at bounding box center [77, 21] width 6 height 5
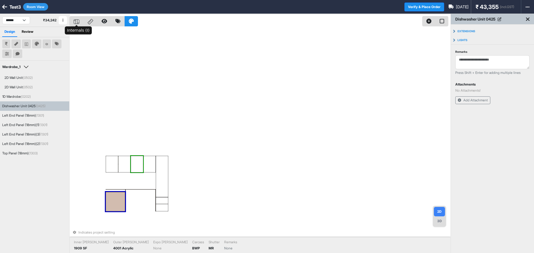
click at [78, 21] on icon at bounding box center [77, 21] width 6 height 5
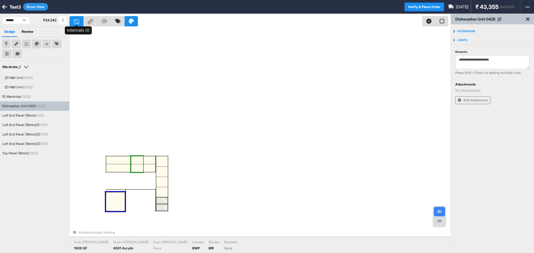
click at [78, 21] on icon at bounding box center [77, 21] width 6 height 5
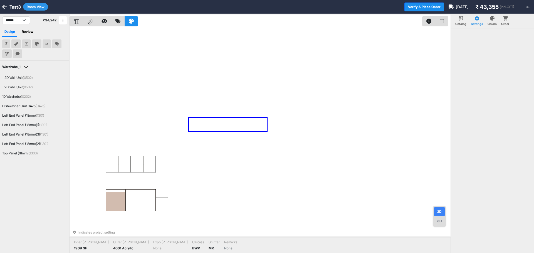
drag, startPoint x: 230, startPoint y: 128, endPoint x: 265, endPoint y: 128, distance: 35.0
click at [268, 131] on div "Indicates project setting Inner Lam 1909 SF Outer Lam 4001 Acrylic Expo Lam Non…" at bounding box center [260, 140] width 381 height 253
click at [255, 127] on div "Indicates project setting Inner Lam 1909 SF Outer Lam 4001 Acrylic Expo Lam Non…" at bounding box center [260, 140] width 381 height 253
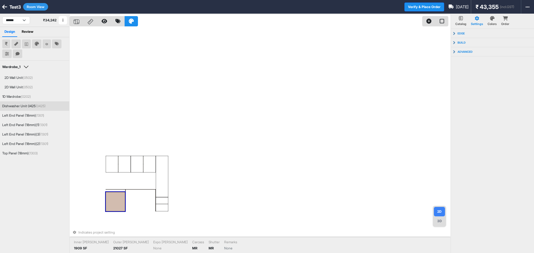
click at [112, 198] on div at bounding box center [115, 201] width 19 height 19
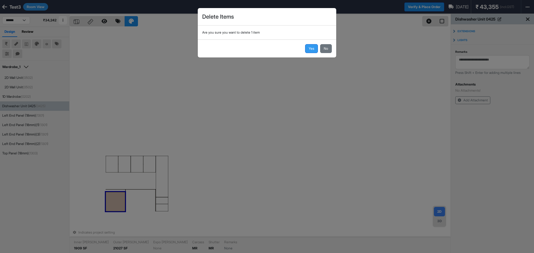
click at [310, 50] on button "Yes" at bounding box center [311, 48] width 13 height 9
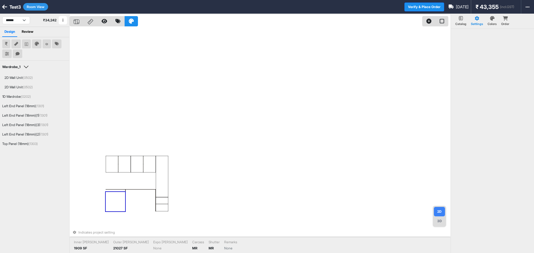
scroll to position [14, 0]
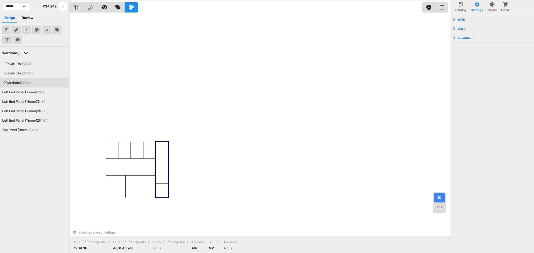
click at [143, 189] on div "Indicates project setting Inner Lam 1909 SF Outer Lam 4001 Acrylic Expo Lam Non…" at bounding box center [260, 126] width 381 height 253
click at [125, 187] on div "Indicates project setting Inner Lam 1909 SF Outer Lam 21027 SF Expo Lam None Ca…" at bounding box center [260, 126] width 381 height 253
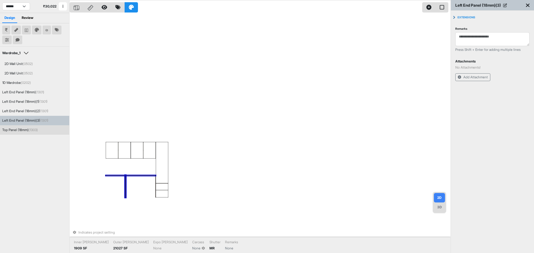
click at [119, 175] on div "Indicates project setting Inner Lam 1909 SF Outer Lam 21027 SF Expo Lam None Ca…" at bounding box center [260, 126] width 381 height 253
click at [112, 177] on div "Indicates project setting Inner Lam 1909 SF Outer Lam 21027 SF Expo Lam None Ca…" at bounding box center [260, 126] width 381 height 253
click at [112, 175] on div at bounding box center [131, 175] width 50 height 1
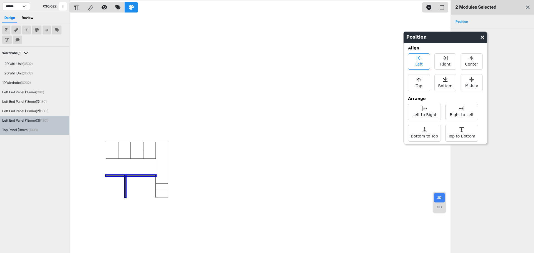
click at [420, 65] on span "Left" at bounding box center [418, 63] width 7 height 7
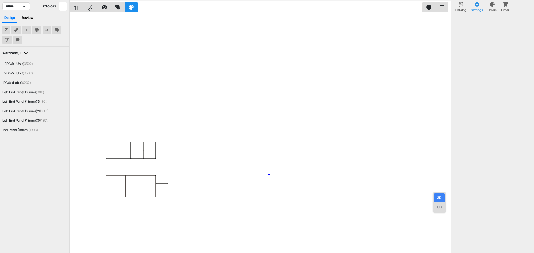
click at [269, 175] on div at bounding box center [260, 126] width 381 height 253
click at [436, 209] on div "3D" at bounding box center [439, 207] width 11 height 9
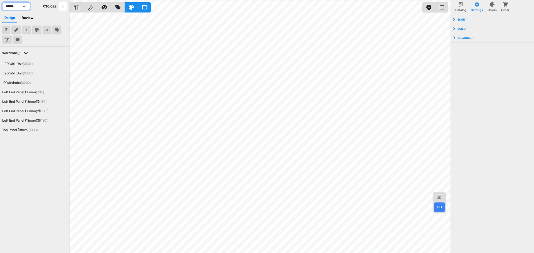
click at [20, 5] on select "******" at bounding box center [16, 7] width 28 height 8
click at [81, 8] on div at bounding box center [77, 7] width 14 height 10
click at [443, 200] on div "2D" at bounding box center [439, 197] width 11 height 9
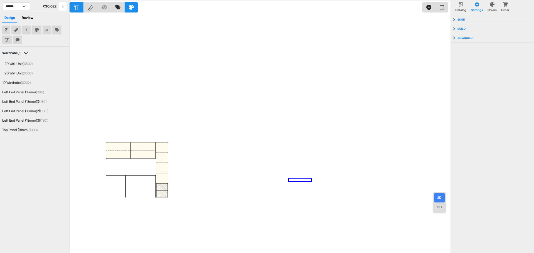
drag, startPoint x: 307, startPoint y: 182, endPoint x: 311, endPoint y: 182, distance: 3.9
click at [311, 182] on div at bounding box center [260, 126] width 381 height 253
drag, startPoint x: 446, startPoint y: 208, endPoint x: 443, endPoint y: 209, distance: 3.2
click at [445, 209] on div "2D 3D" at bounding box center [439, 202] width 13 height 21
click at [441, 209] on div "3D" at bounding box center [439, 207] width 11 height 9
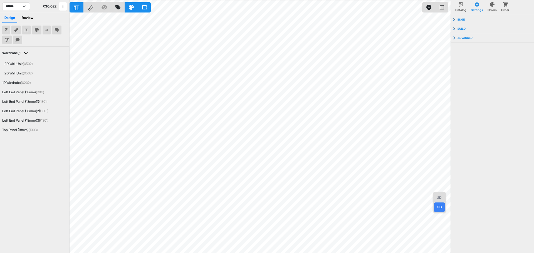
click at [439, 207] on div "3D" at bounding box center [439, 207] width 11 height 9
click at [78, 8] on icon at bounding box center [77, 8] width 6 height 5
click at [15, 55] on div "Wardrobe_1" at bounding box center [11, 53] width 18 height 4
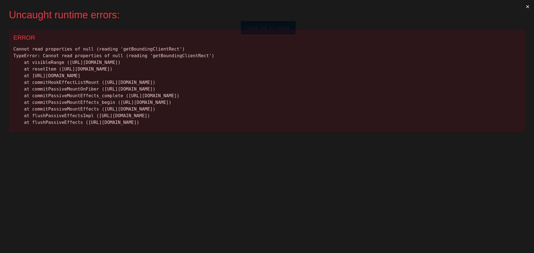
scroll to position [0, 0]
click at [527, 7] on button "×" at bounding box center [527, 6] width 13 height 13
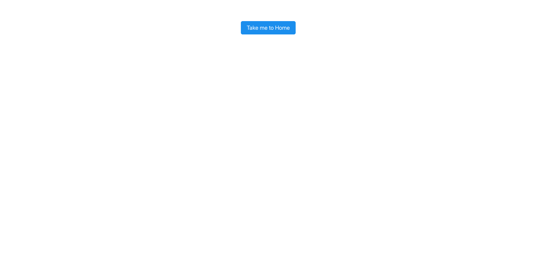
drag, startPoint x: 269, startPoint y: 11, endPoint x: 271, endPoint y: 23, distance: 12.9
click at [269, 13] on div "Take me to Home" at bounding box center [267, 17] width 534 height 34
click at [269, 28] on button "Take me to Home" at bounding box center [268, 27] width 55 height 13
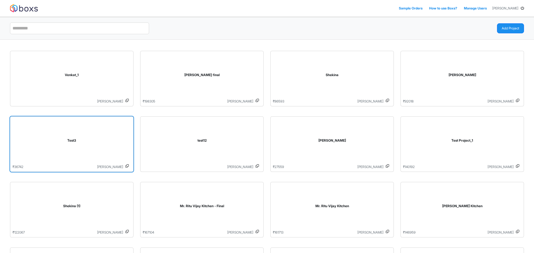
click at [67, 158] on div "Test3" at bounding box center [72, 142] width 118 height 46
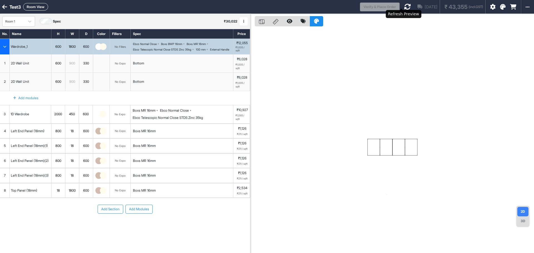
click at [404, 5] on icon at bounding box center [407, 6] width 7 height 7
click at [520, 219] on div "3D" at bounding box center [522, 221] width 11 height 9
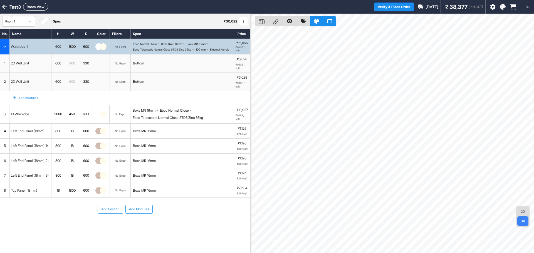
click at [3, 6] on icon at bounding box center [4, 7] width 5 height 6
